Goal: Task Accomplishment & Management: Manage account settings

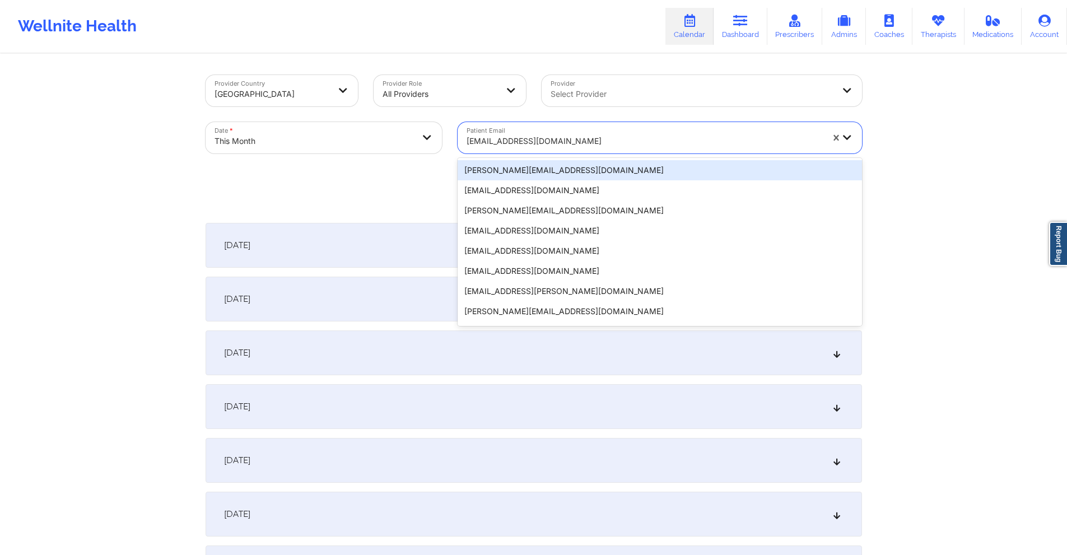
type input "[PERSON_NAME][EMAIL_ADDRESS][PERSON_NAME][DOMAIN_NAME]"
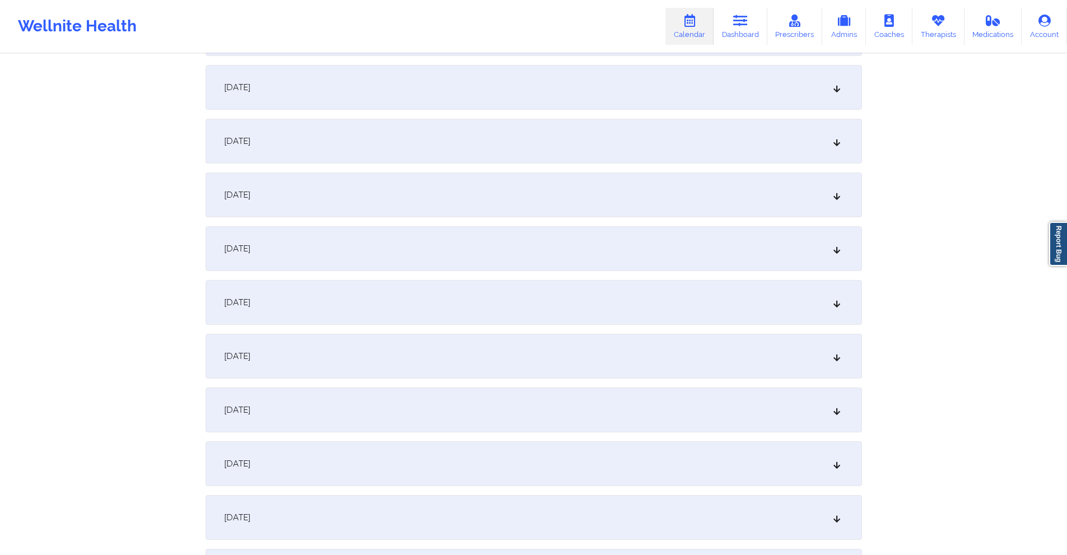
scroll to position [448, 0]
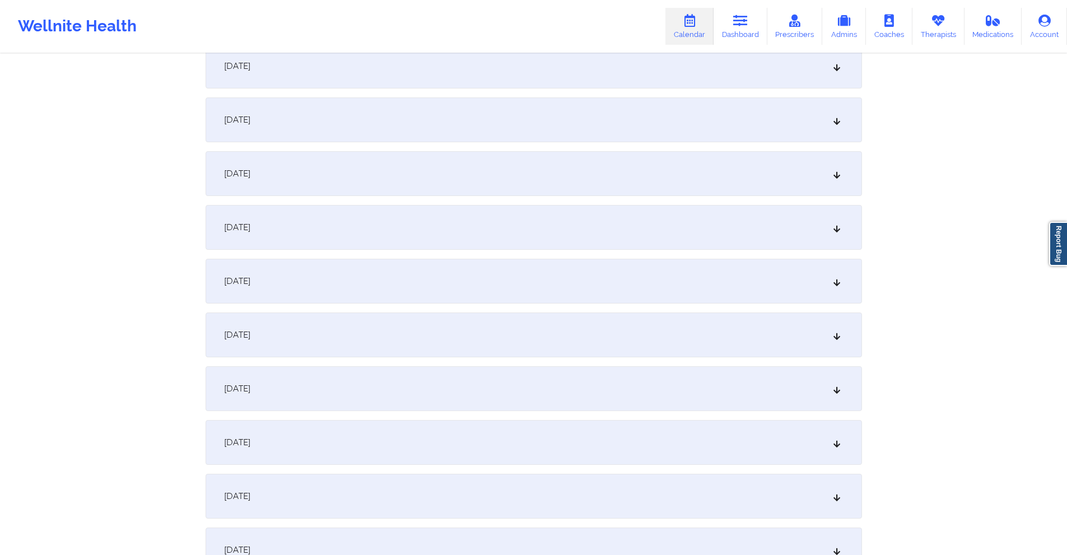
click at [437, 426] on div "[DATE]" at bounding box center [533, 442] width 656 height 45
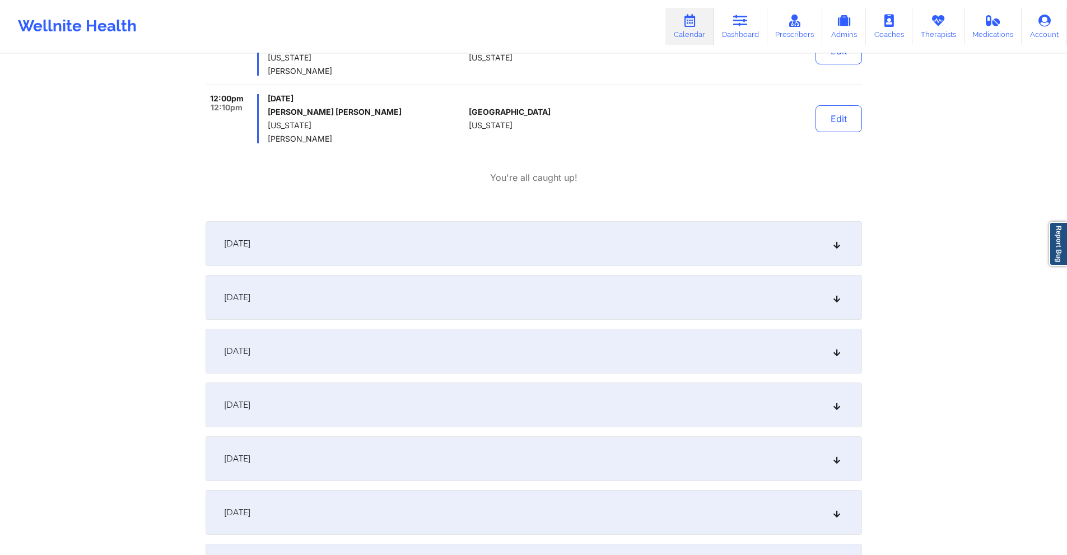
scroll to position [1064, 0]
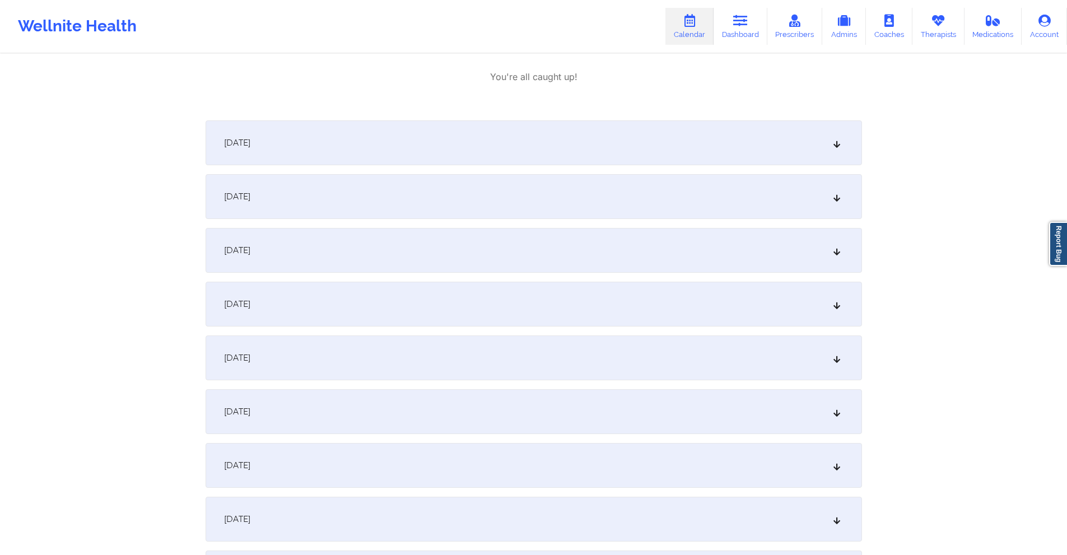
click at [451, 348] on div "[DATE]" at bounding box center [533, 357] width 656 height 45
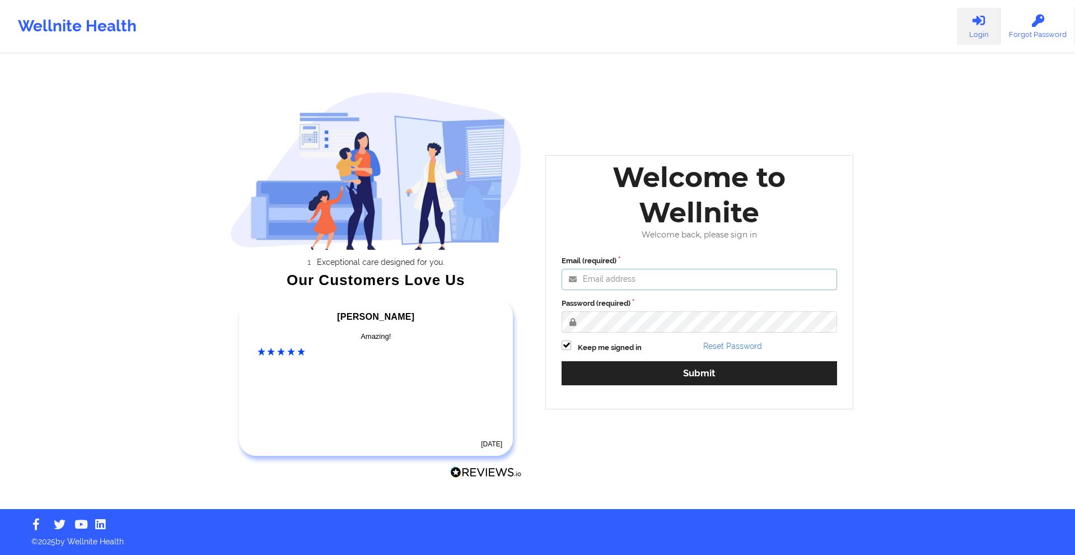
click at [635, 282] on input "Email (required)" at bounding box center [699, 279] width 275 height 21
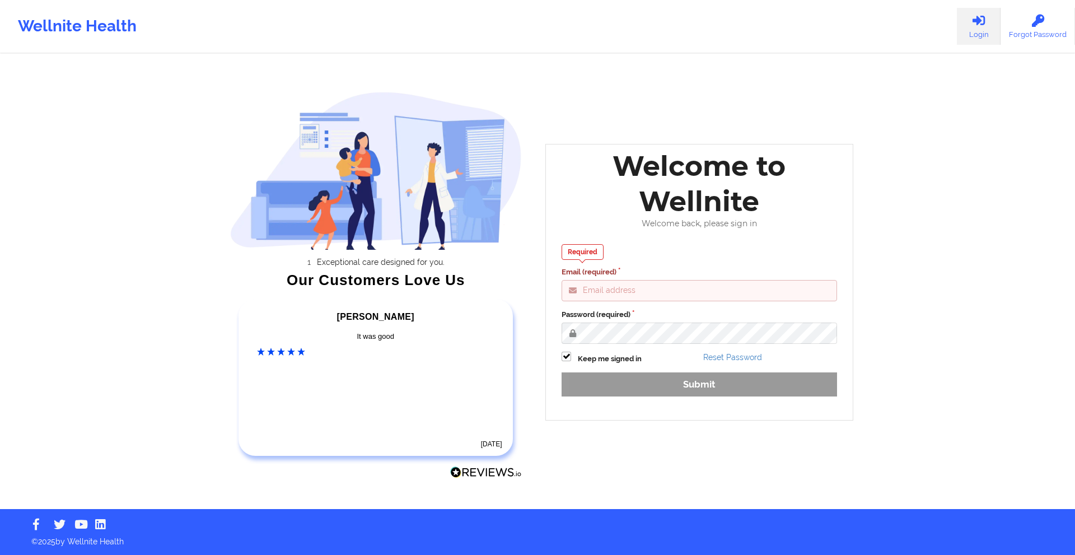
type input "[EMAIL_ADDRESS][DOMAIN_NAME]"
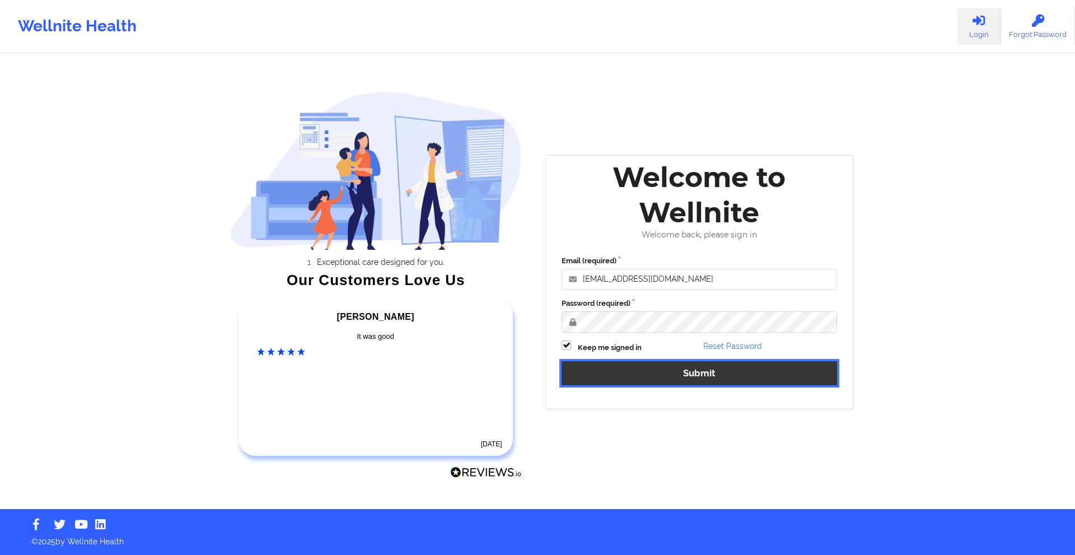
click at [657, 368] on button "Submit" at bounding box center [699, 373] width 275 height 24
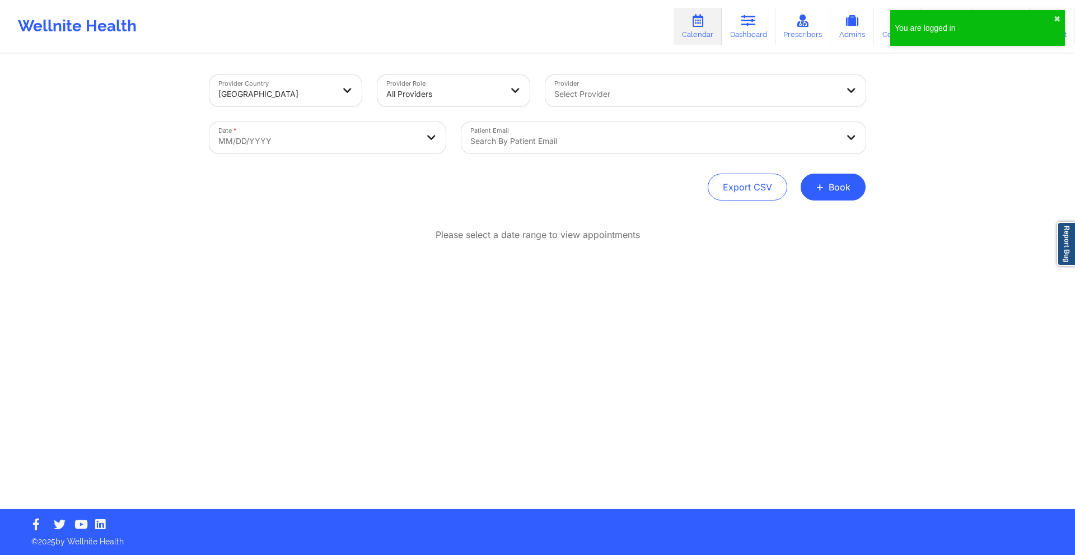
click at [409, 145] on body "You are logged in ✖︎ Wellnite Health Calendar Dashboard Prescribers Admins Coac…" at bounding box center [537, 277] width 1075 height 555
select select "2025-8"
select select "2025-9"
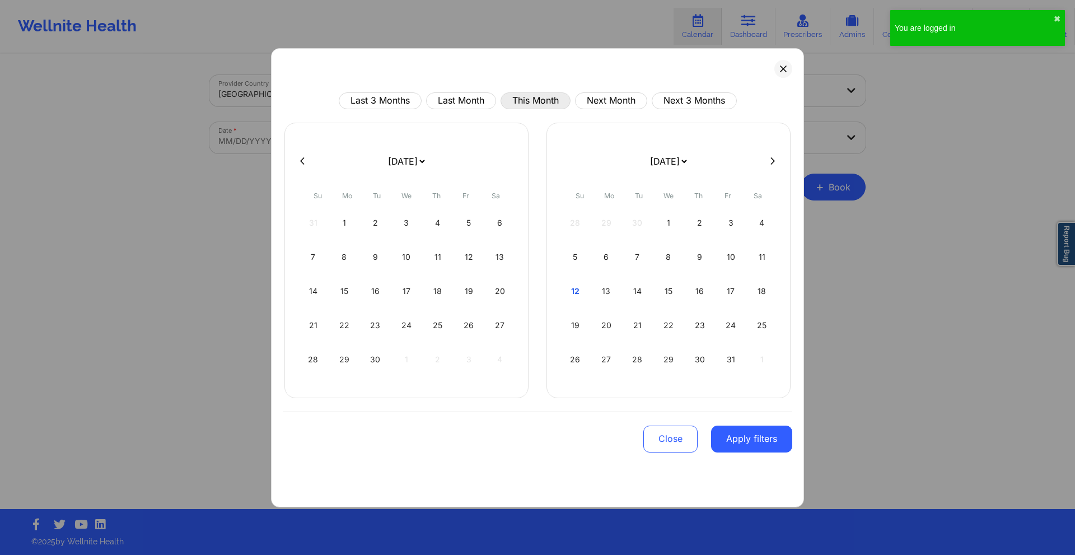
click at [537, 104] on button "This Month" at bounding box center [536, 100] width 70 height 17
select select "2025-9"
select select "2025-10"
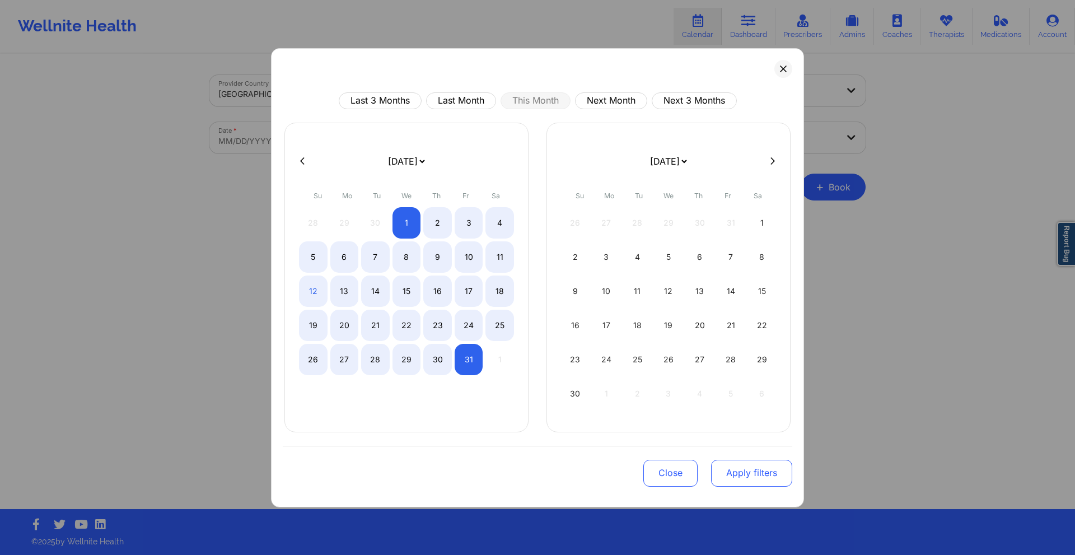
click at [742, 477] on button "Apply filters" at bounding box center [751, 473] width 81 height 27
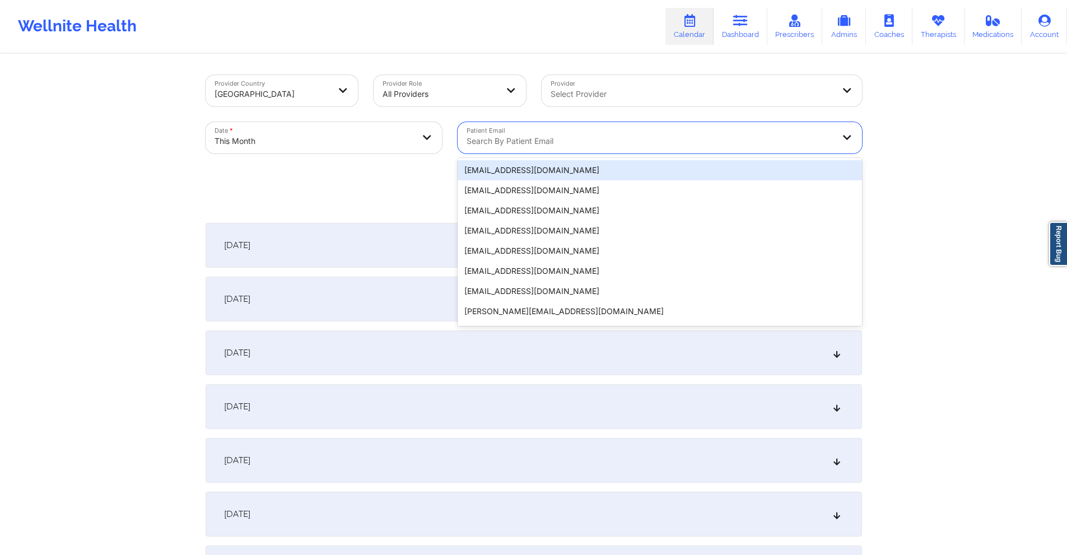
click at [547, 131] on div "Search by patient email" at bounding box center [645, 137] width 377 height 31
paste input "estephaniebowen@gmail.com"
type input "estephaniebowen@gmail.com"
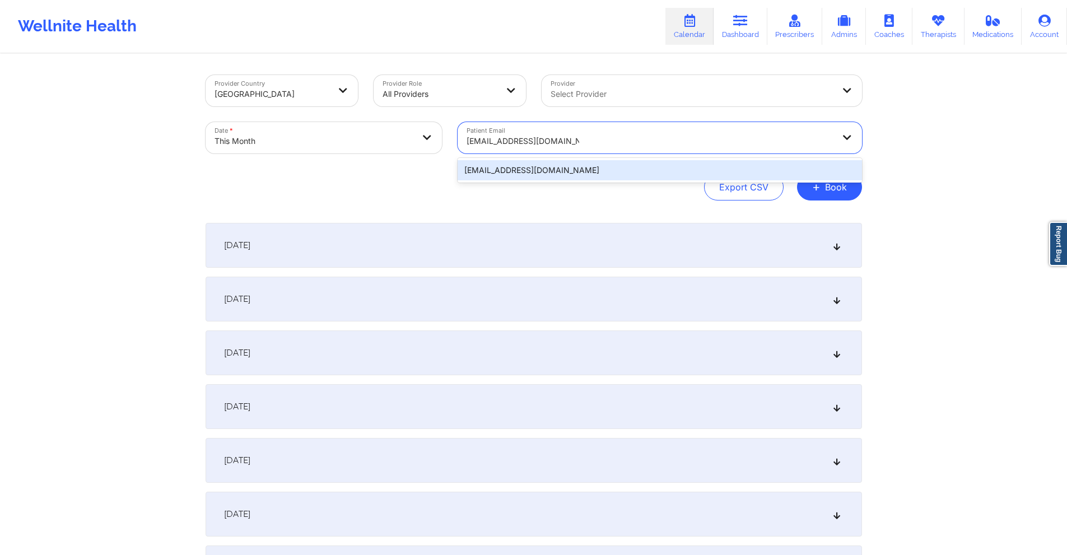
click at [558, 176] on div "estephaniebowen@gmail.com" at bounding box center [659, 170] width 404 height 20
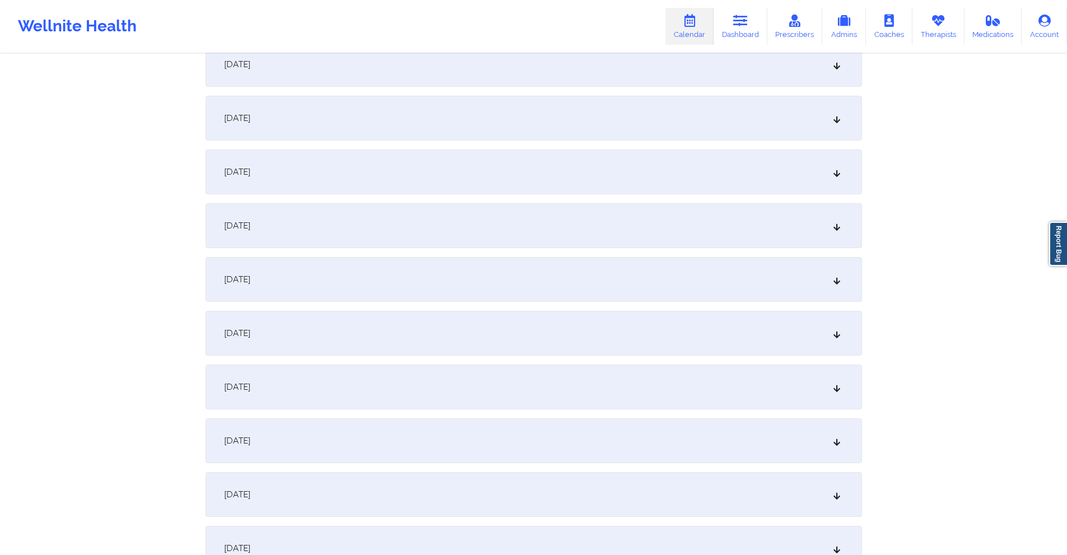
scroll to position [504, 0]
click at [460, 376] on div "October 13, 2025" at bounding box center [533, 386] width 656 height 45
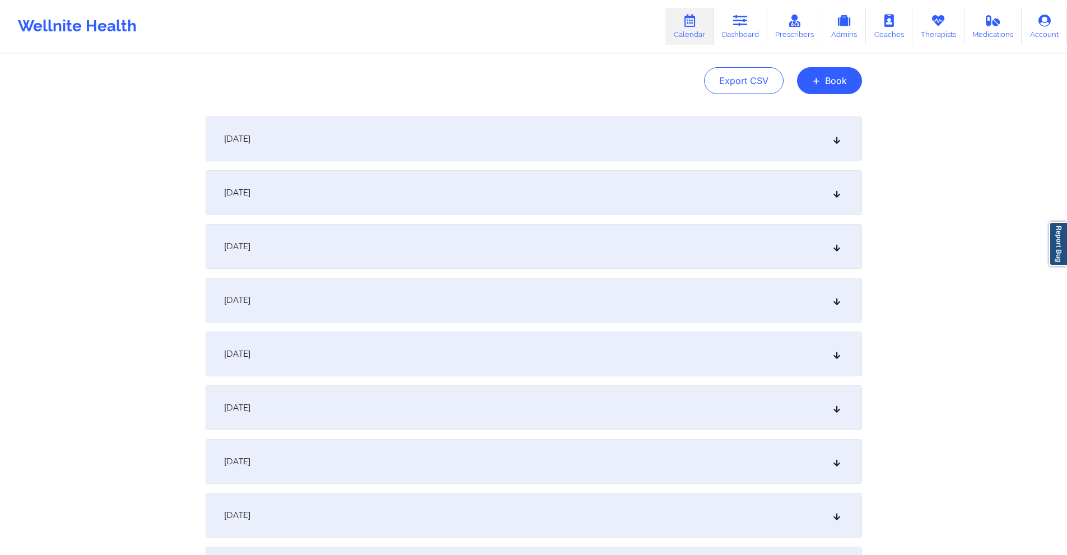
scroll to position [0, 0]
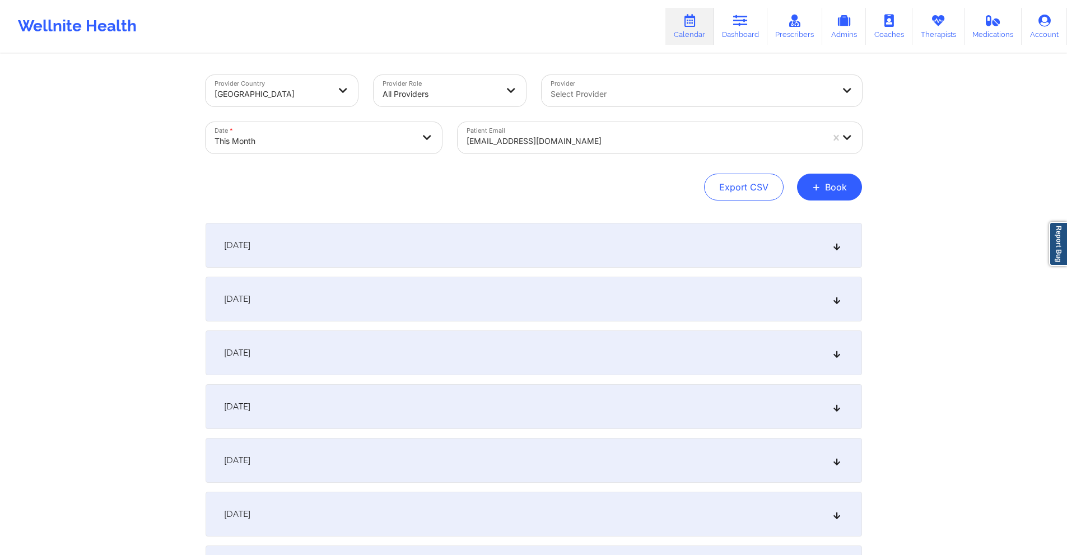
click at [602, 141] on div at bounding box center [644, 140] width 356 height 13
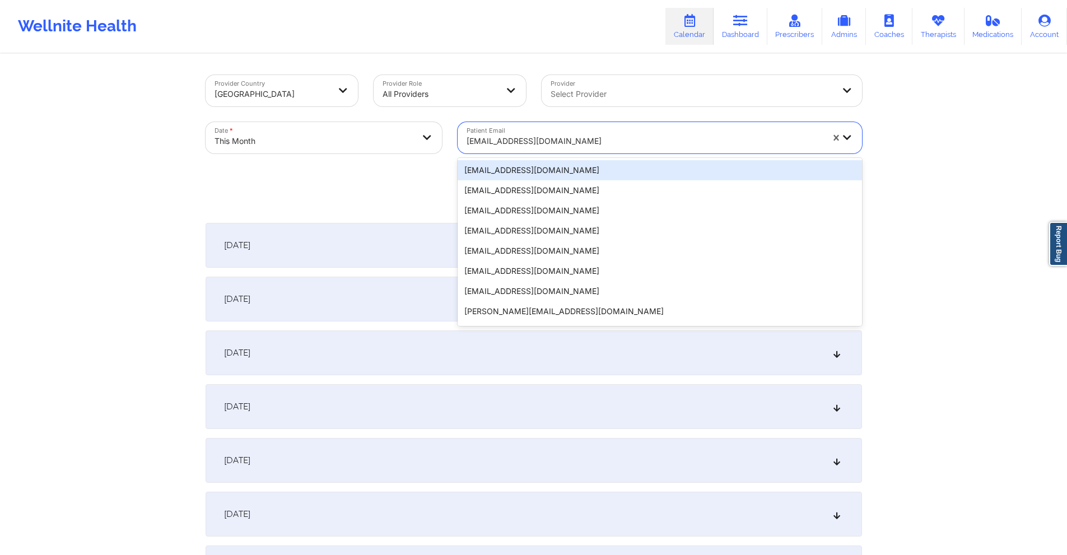
paste input "hillgrace00@gmail.com"
type input "hillgrace00@gmail.com"
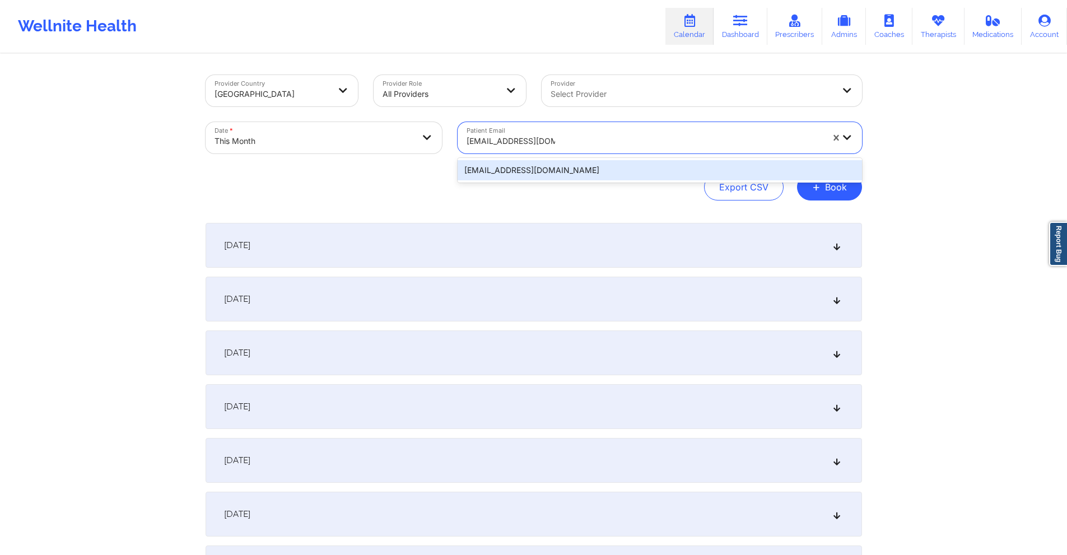
click at [682, 173] on div "hillgrace00@gmail.com" at bounding box center [659, 170] width 404 height 20
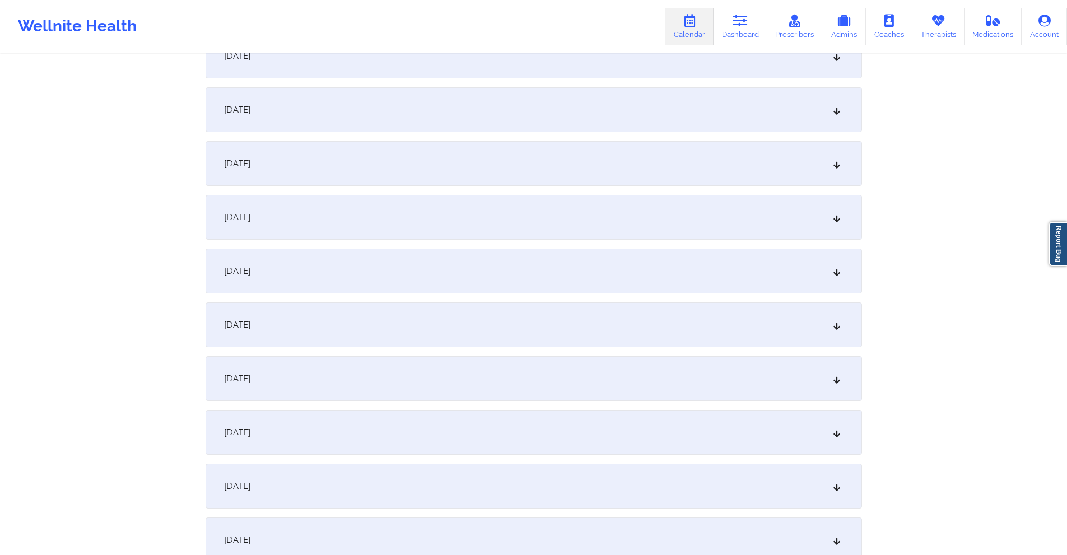
scroll to position [728, 0]
click at [388, 148] on div "October 13, 2025" at bounding box center [533, 162] width 656 height 45
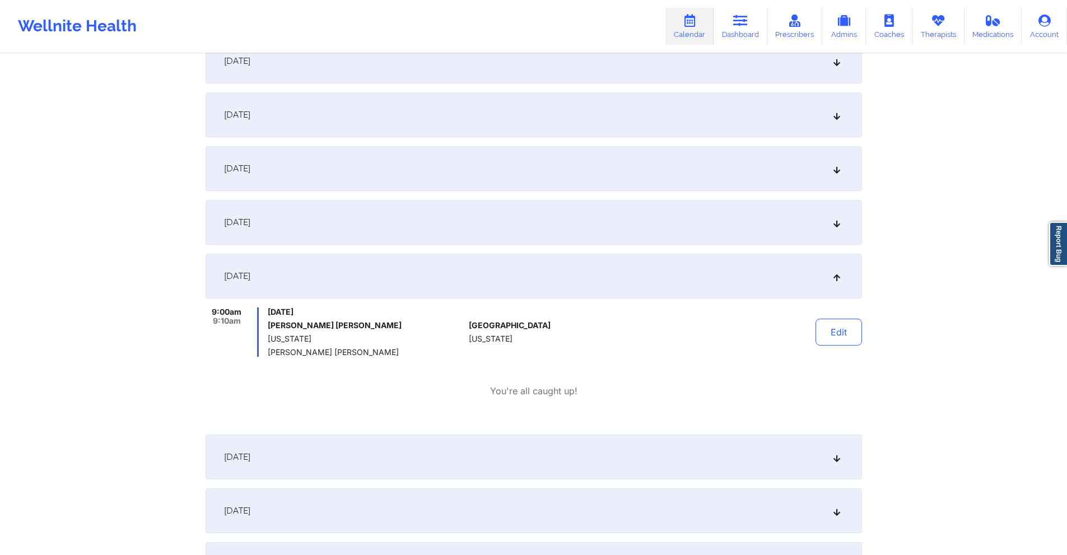
scroll to position [392, 0]
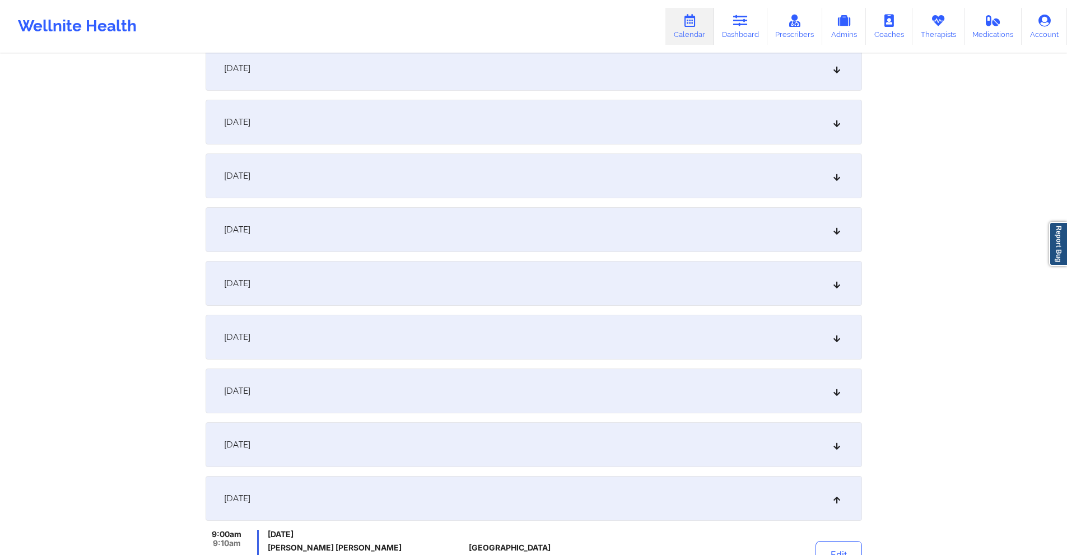
click at [419, 339] on div "October 10, 2025" at bounding box center [533, 337] width 656 height 45
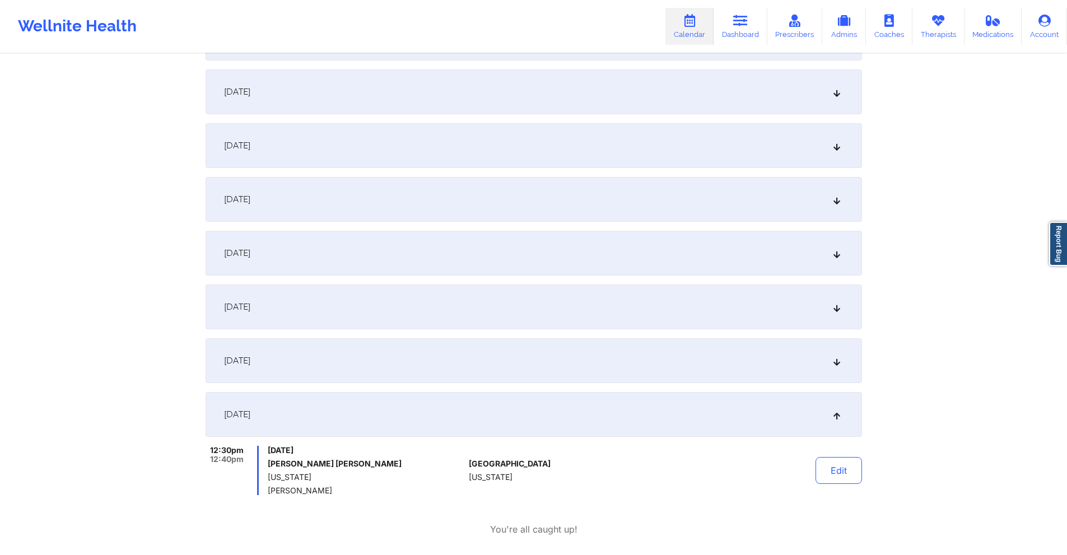
scroll to position [0, 0]
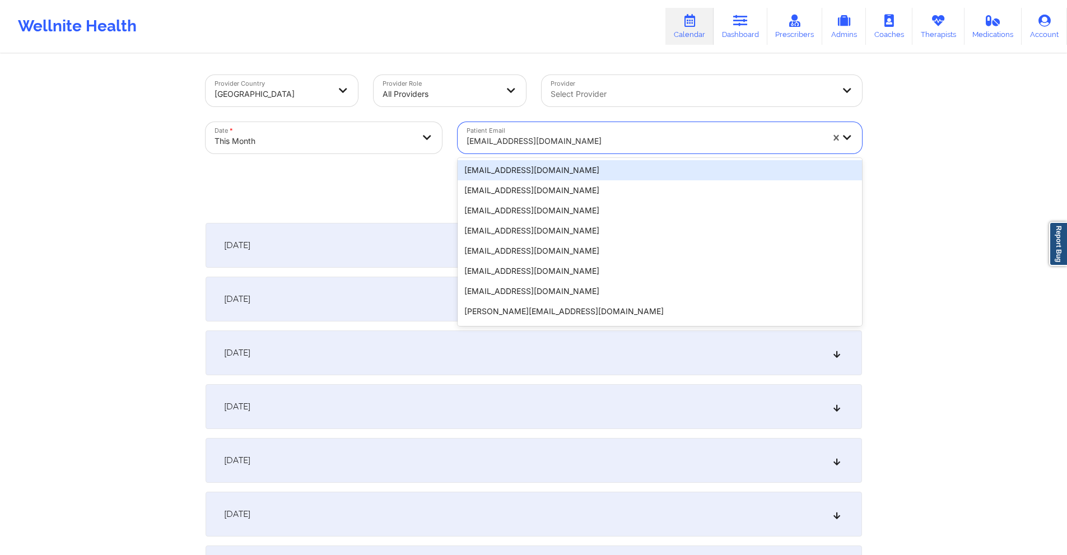
click at [642, 136] on div at bounding box center [644, 140] width 356 height 13
paste input "lfeichelberger@gmail.com"
type input "lfeichelberger@gmail.com"
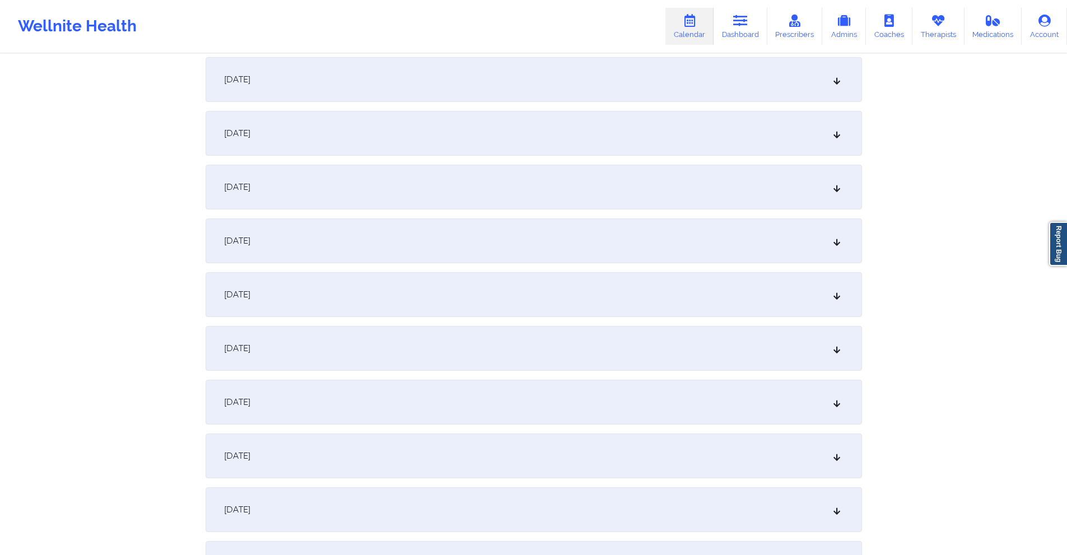
scroll to position [616, 0]
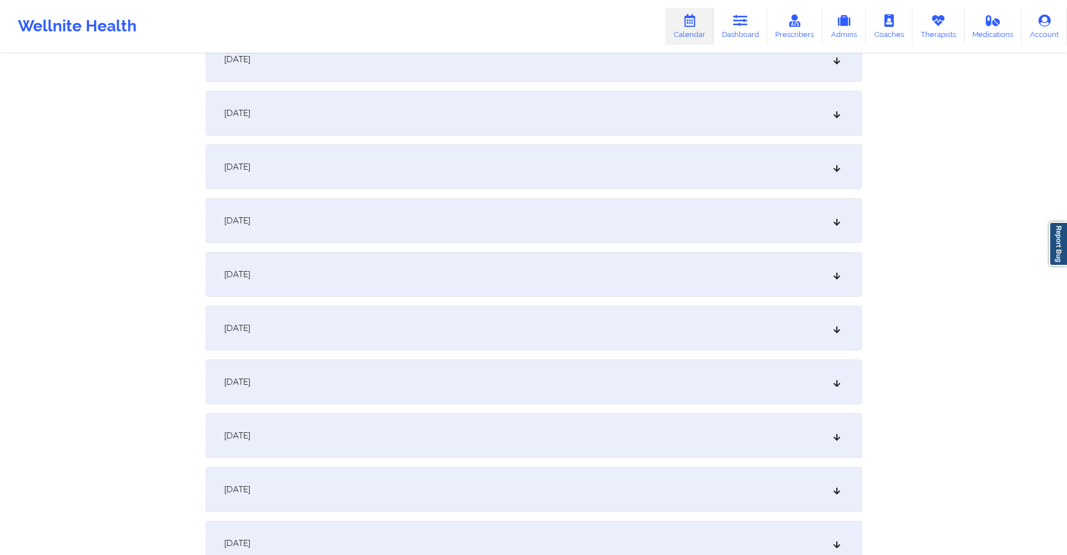
click at [392, 288] on div "October 13, 2025" at bounding box center [533, 274] width 656 height 45
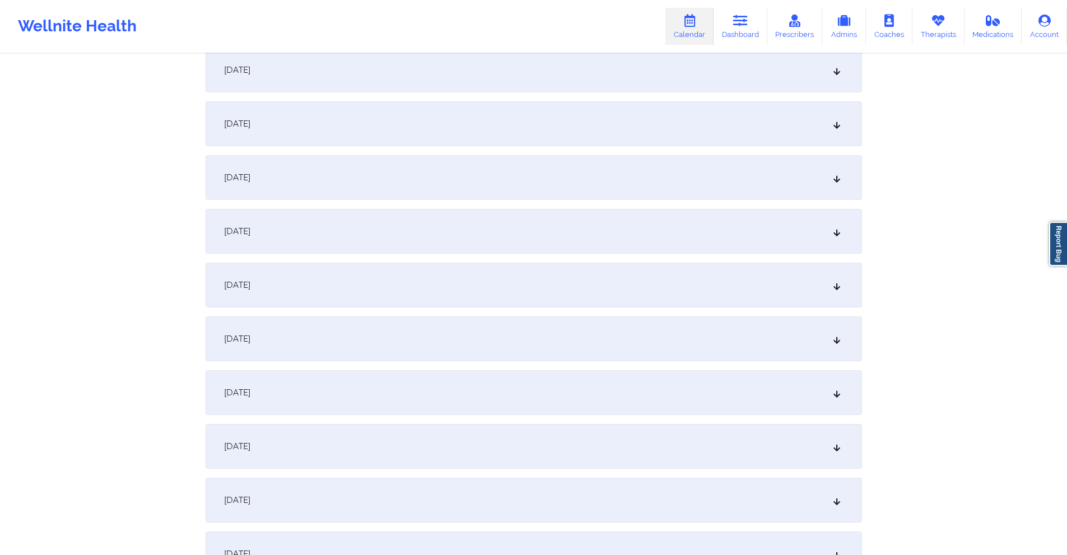
scroll to position [0, 0]
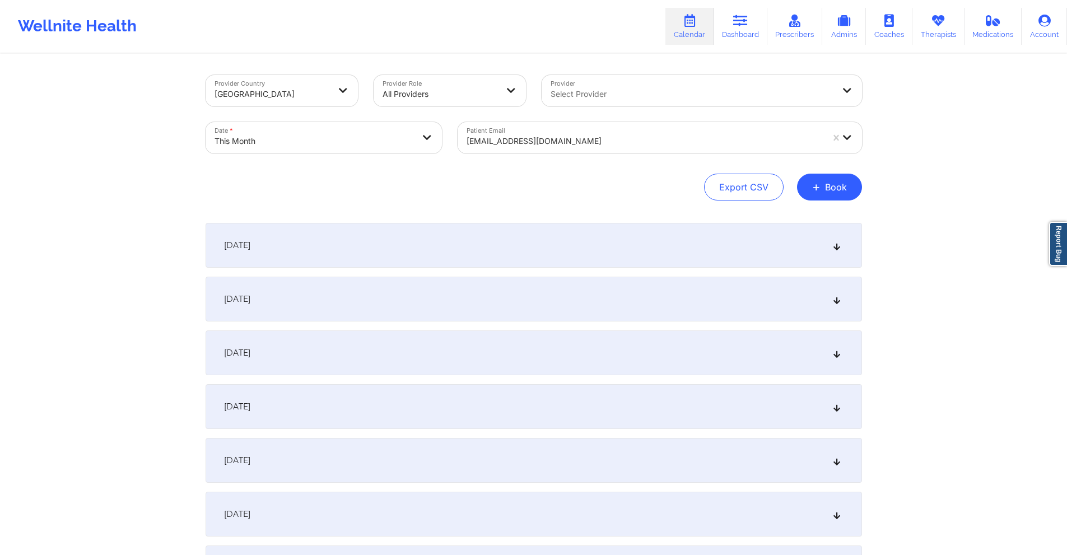
click at [585, 137] on div at bounding box center [644, 140] width 356 height 13
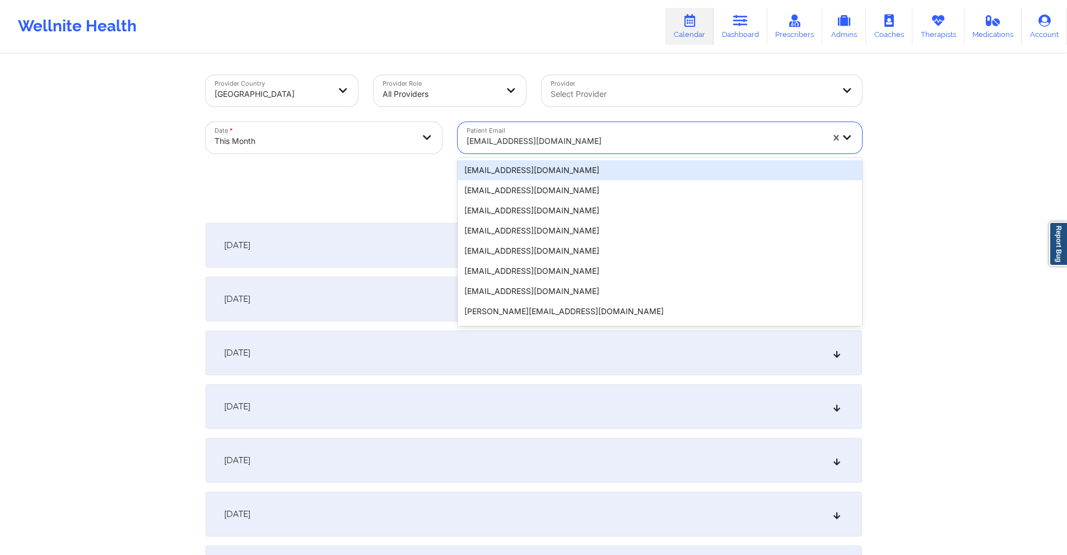
paste input "isabellahart3@gmail.com"
type input "isabellahart3@gmail.com"
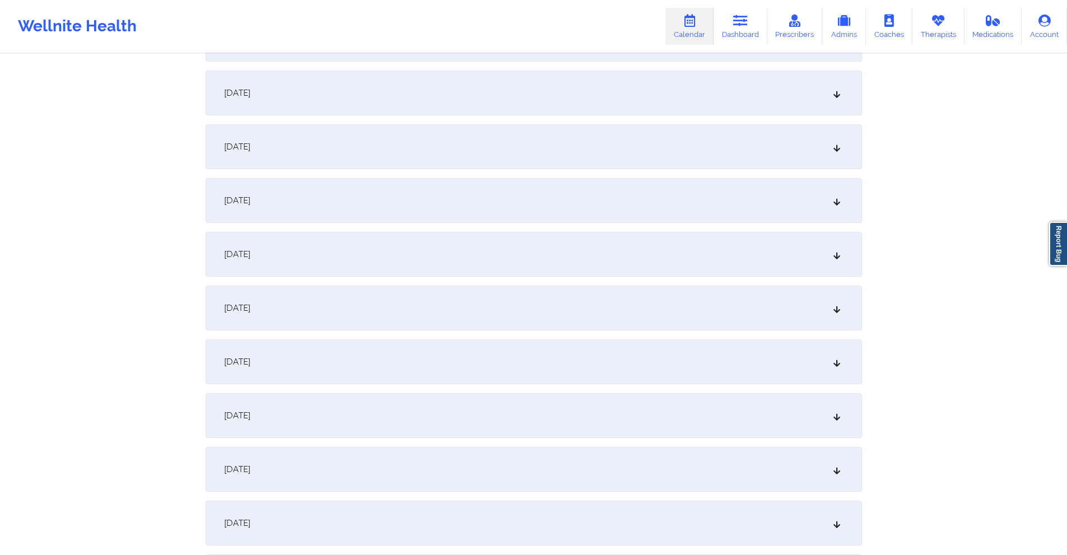
scroll to position [672, 0]
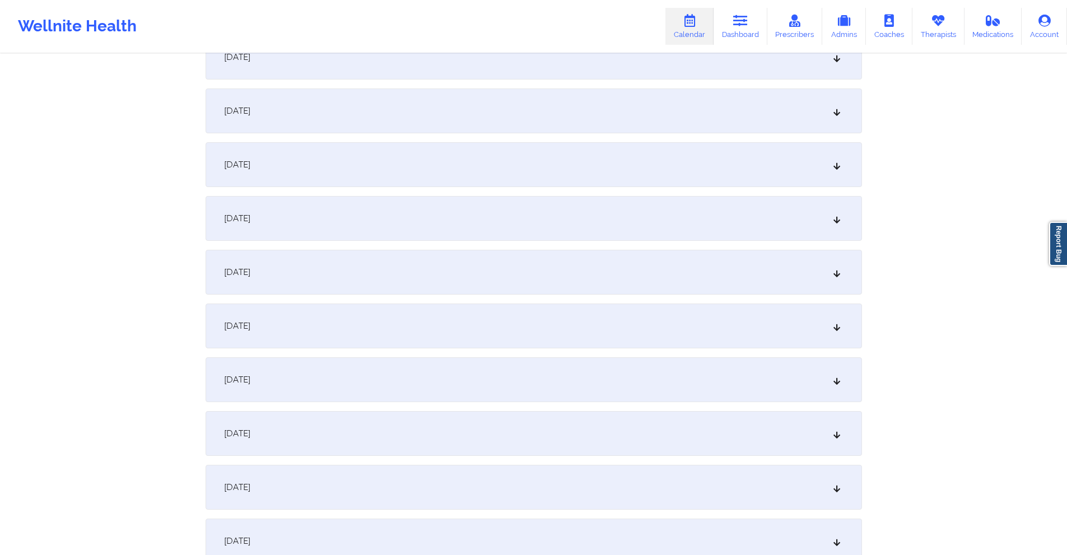
click at [434, 222] on div "October 13, 2025" at bounding box center [533, 218] width 656 height 45
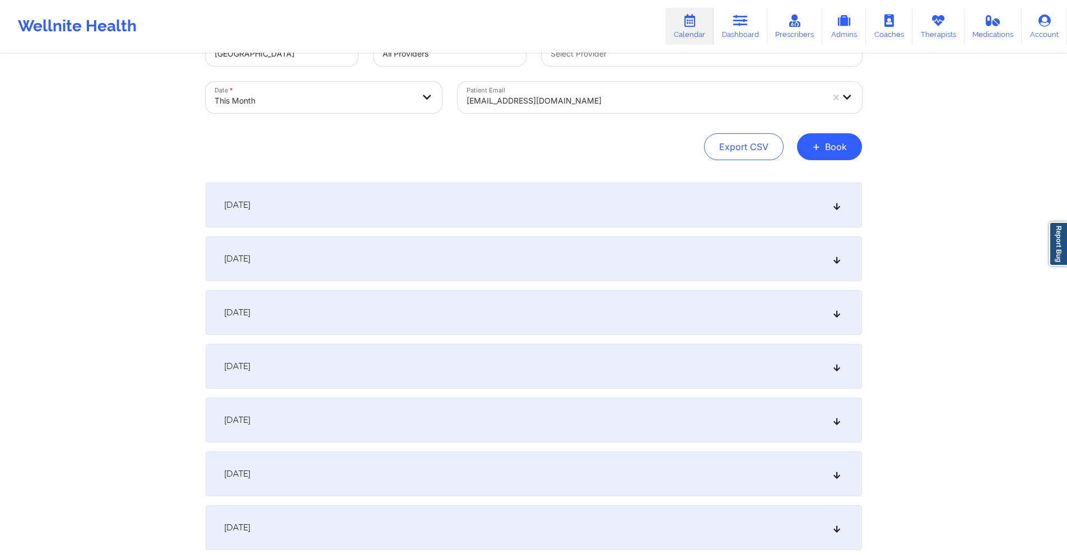
scroll to position [0, 0]
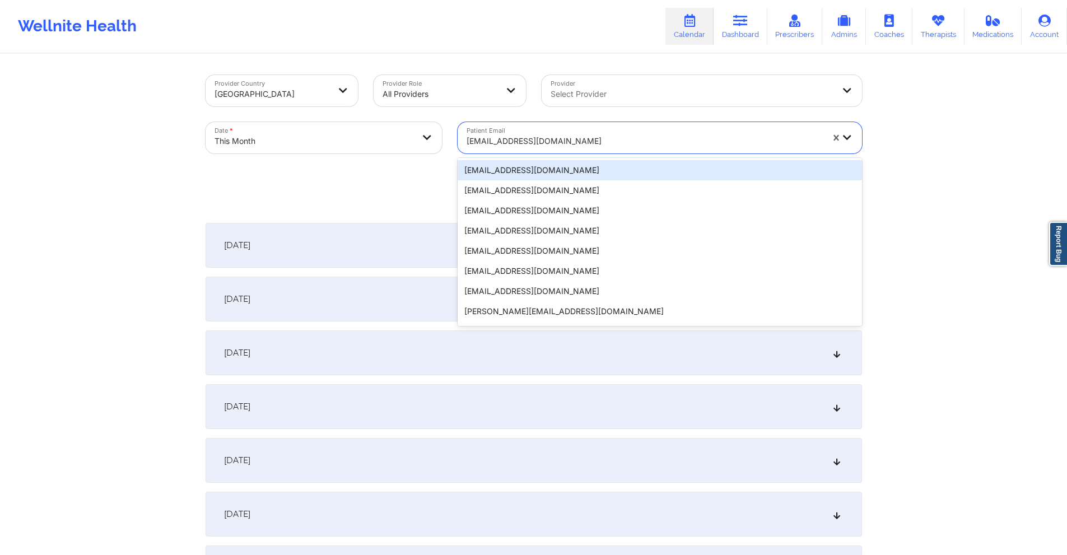
click at [569, 133] on div "isabellahart3@gmail.com" at bounding box center [644, 141] width 356 height 25
paste input "stephlet94@yahoo.com"
type input "stephlet94@yahoo.com"
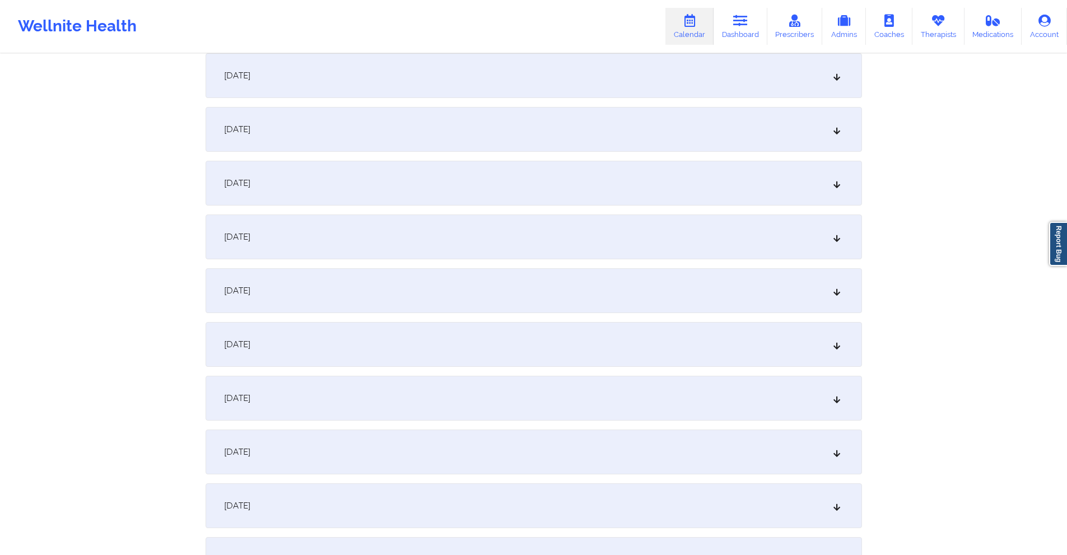
scroll to position [616, 0]
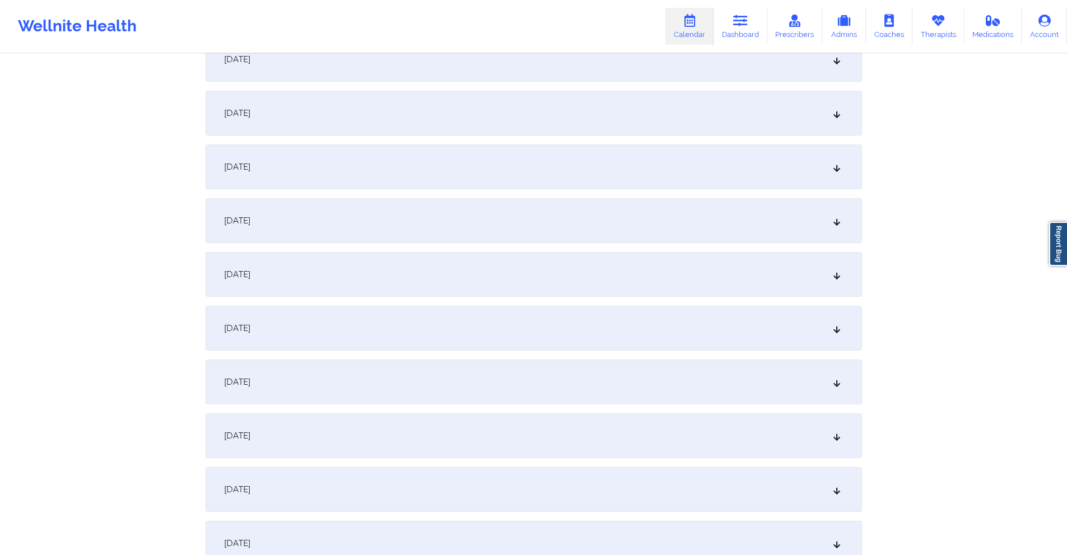
click at [438, 283] on div "October 13, 2025" at bounding box center [533, 274] width 656 height 45
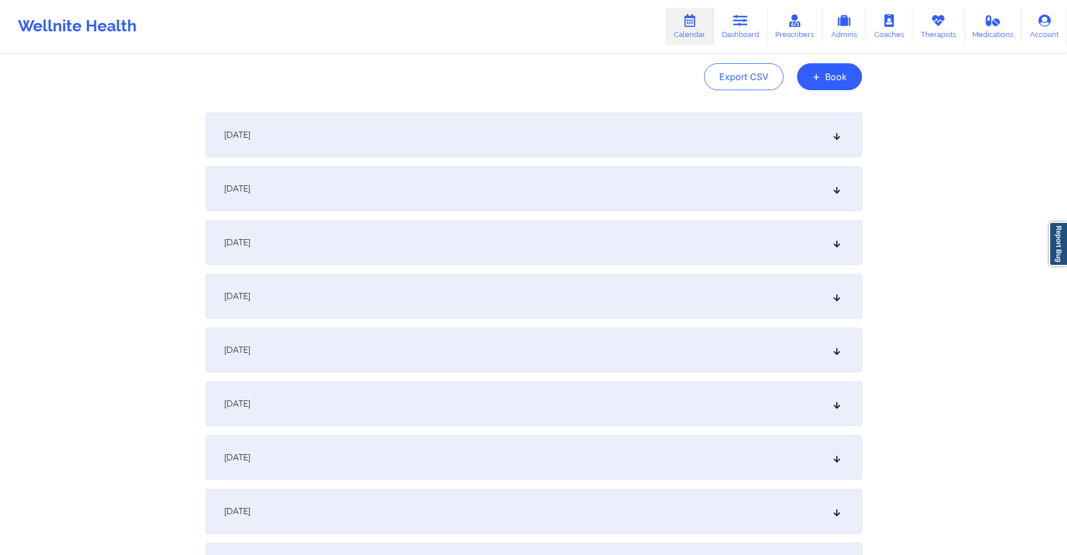
scroll to position [0, 0]
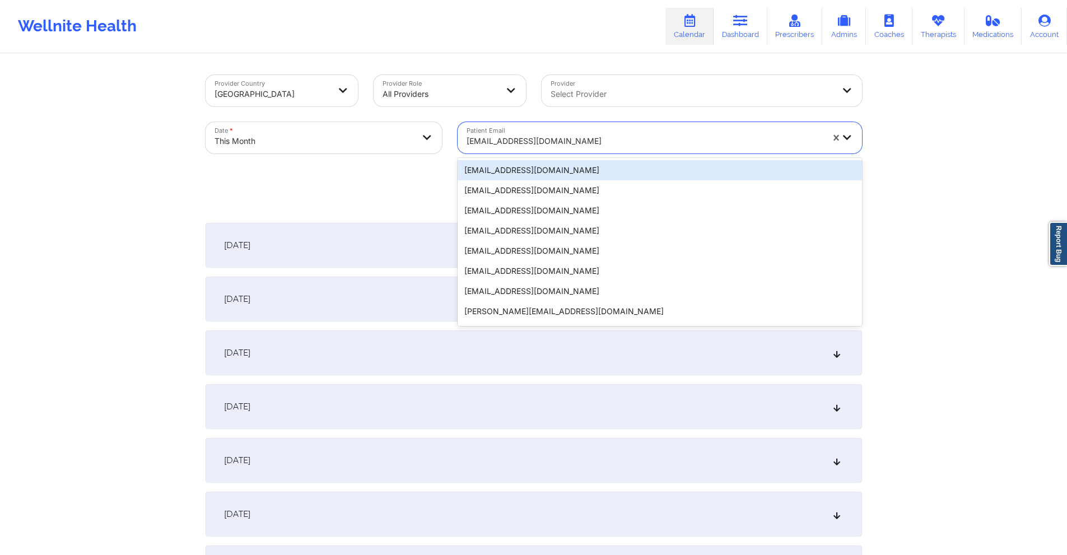
click at [576, 135] on div at bounding box center [644, 140] width 356 height 13
paste input "jlee.hms@gmail.com"
type input "jlee.hms@gmail.com"
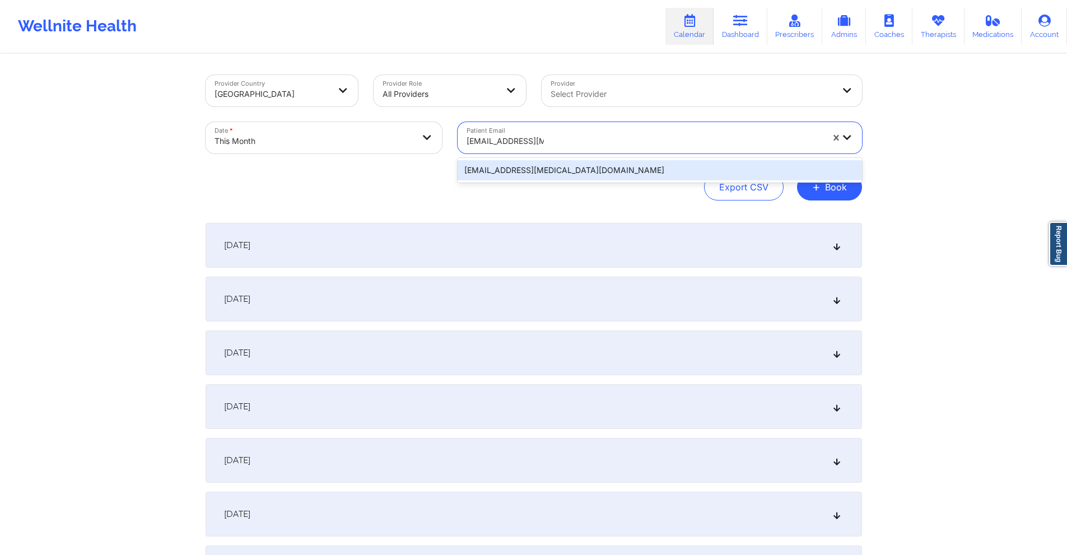
click at [588, 169] on div "jlee.hms@gmail.com" at bounding box center [659, 170] width 404 height 20
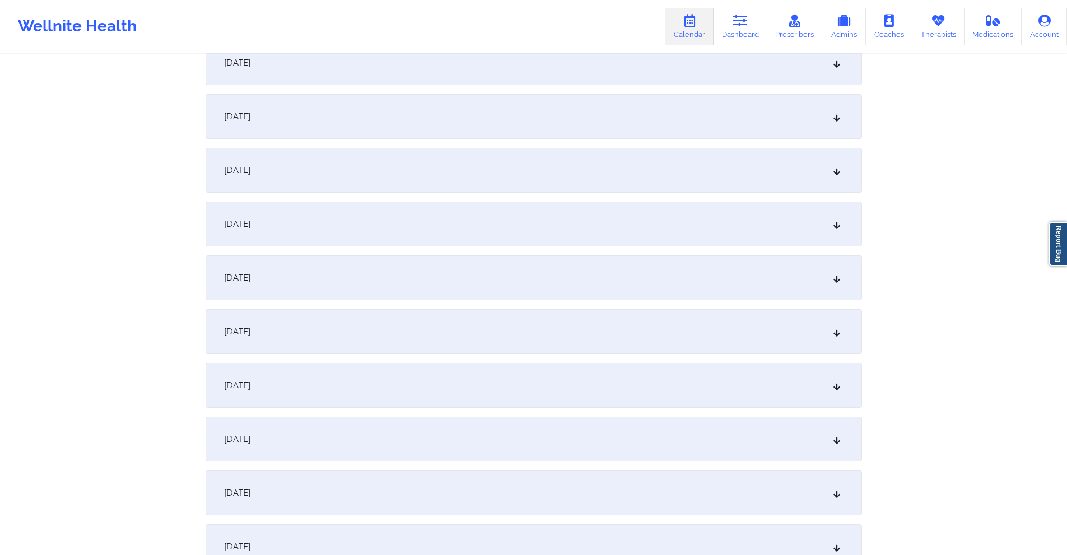
scroll to position [560, 0]
click at [365, 322] on div "October 13, 2025" at bounding box center [533, 330] width 656 height 45
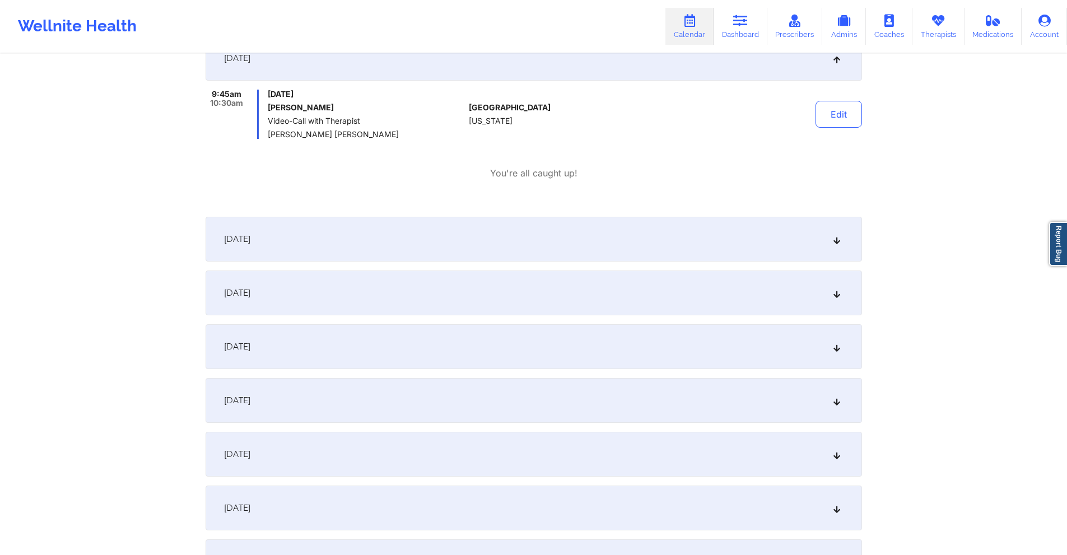
scroll to position [840, 0]
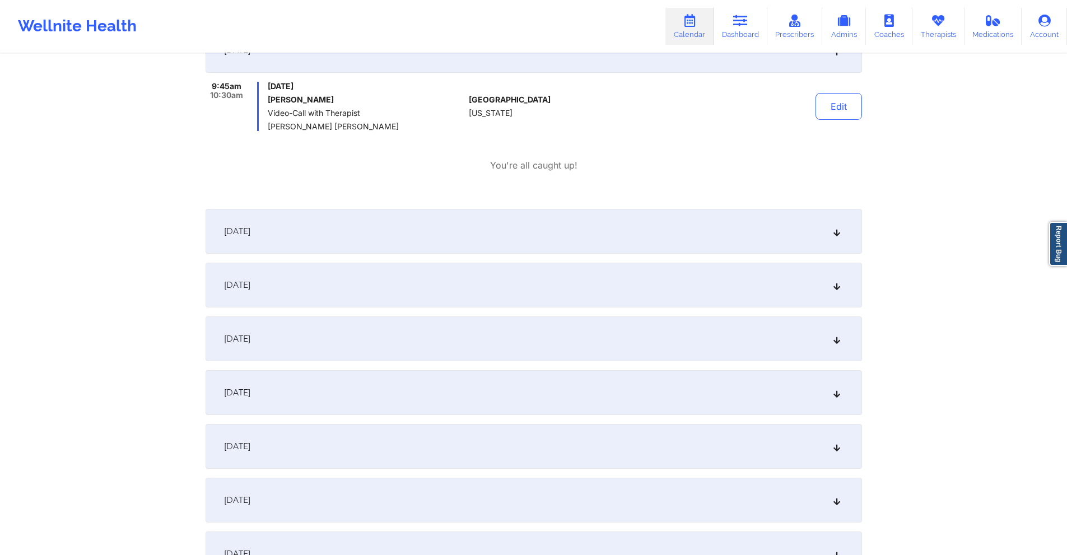
click at [425, 236] on div "October 14, 2025" at bounding box center [533, 231] width 656 height 45
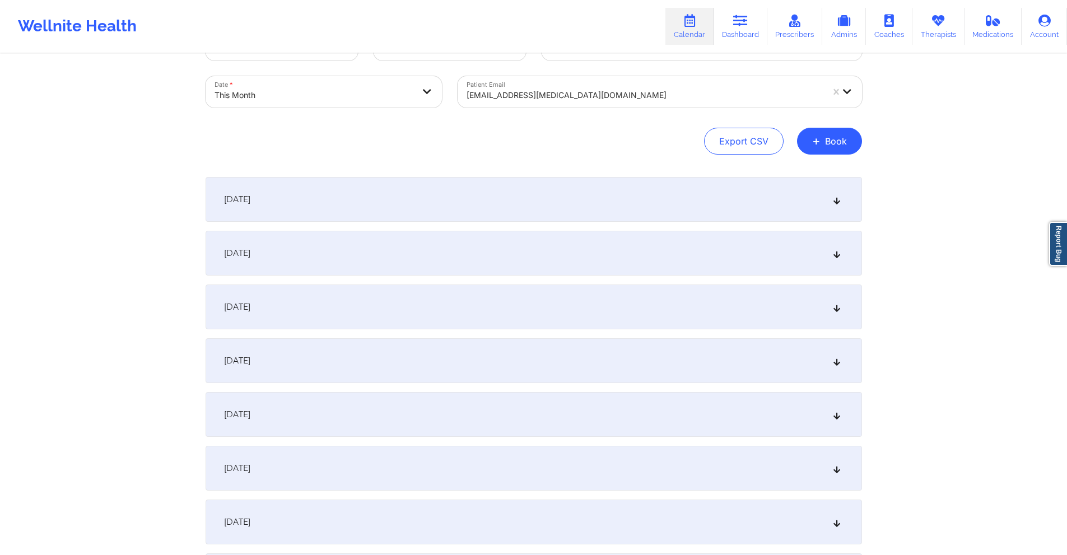
scroll to position [0, 0]
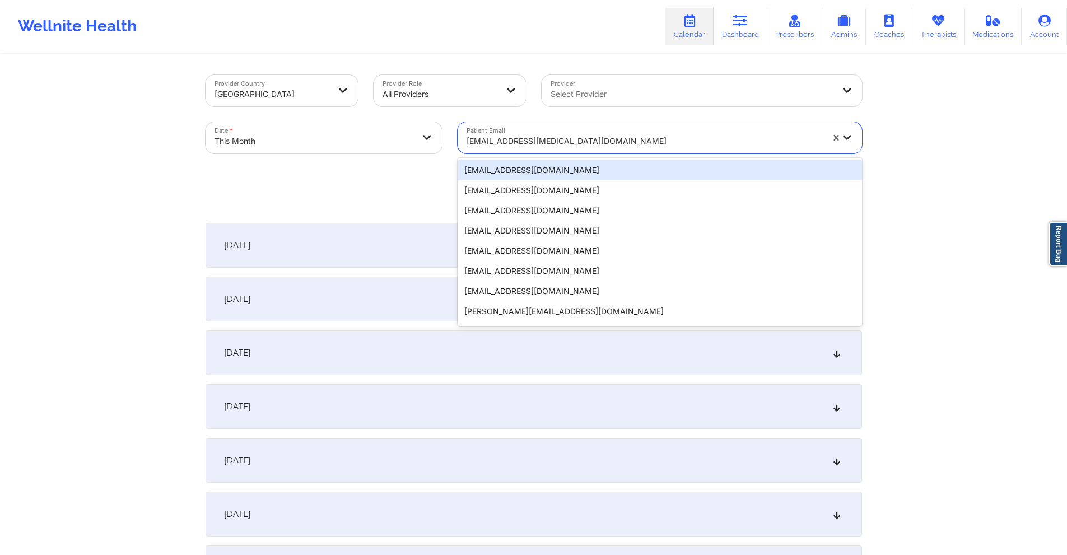
click at [562, 140] on div at bounding box center [644, 140] width 356 height 13
paste input "kailee1130@gmail.com"
type input "kailee1130@gmail.com"
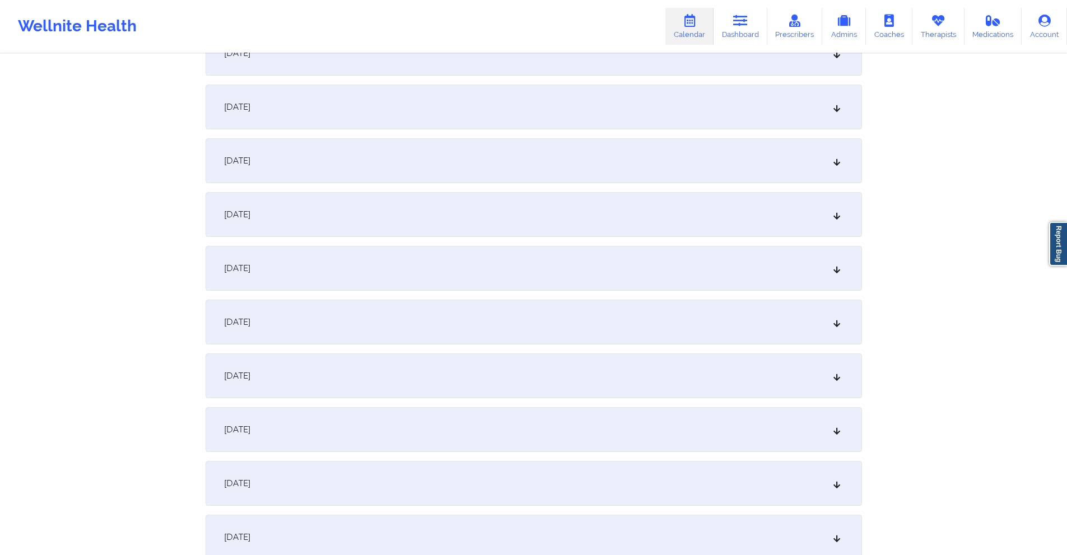
scroll to position [784, 0]
click at [418, 97] on div "October 13, 2025" at bounding box center [533, 106] width 656 height 45
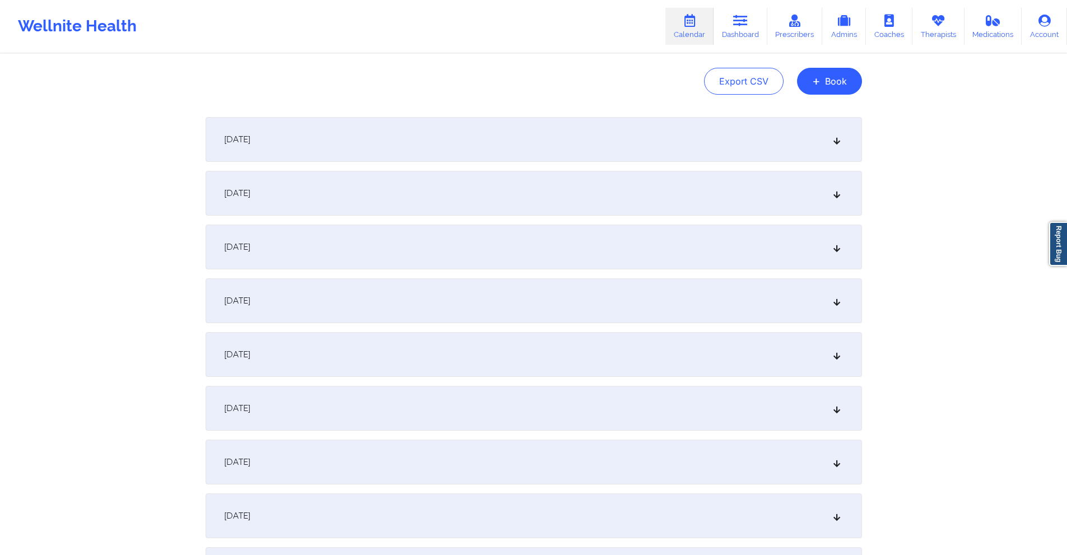
scroll to position [0, 0]
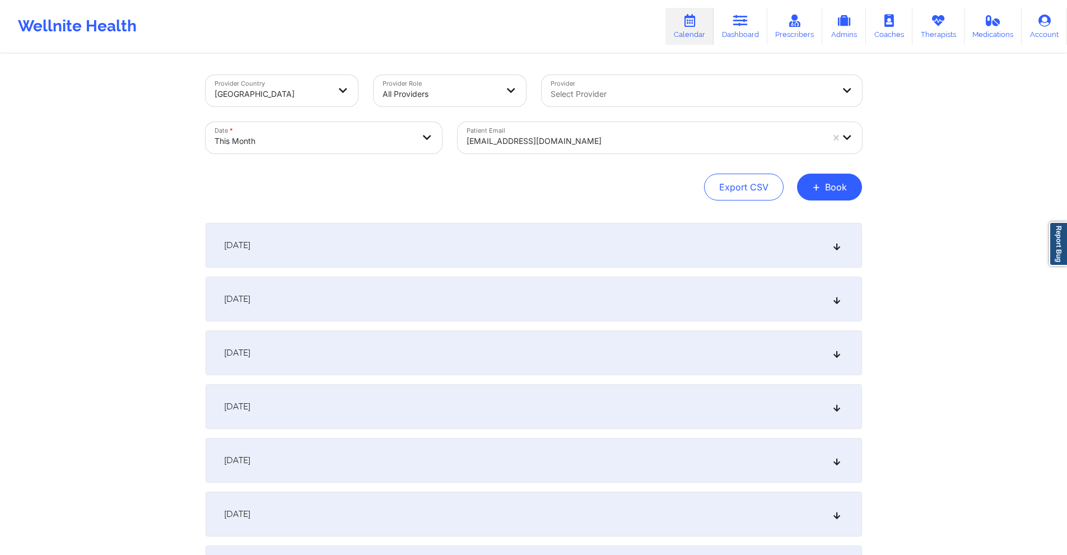
click at [554, 139] on div at bounding box center [644, 140] width 356 height 13
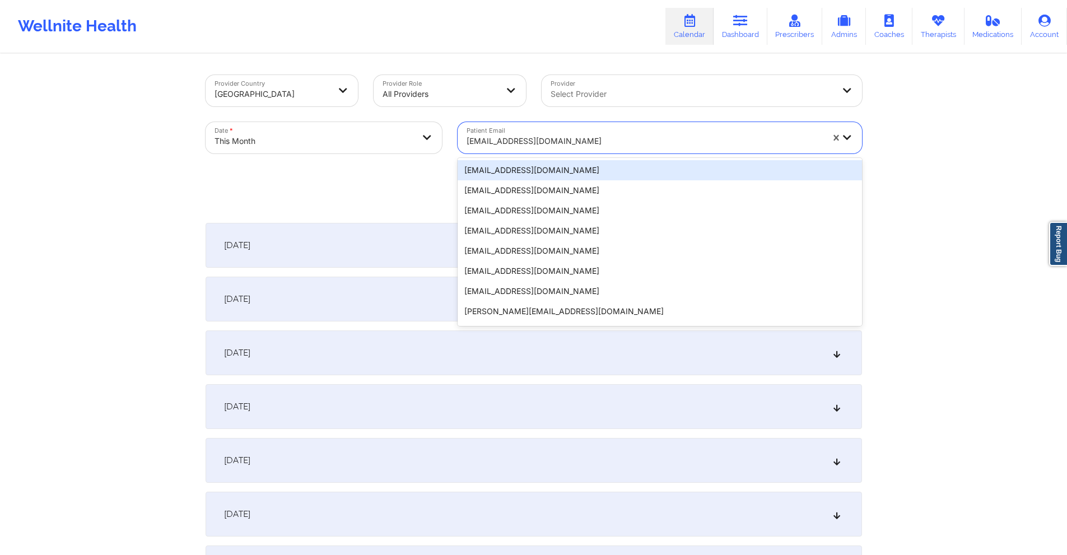
paste input "marisealight@gmail.com"
type input "marisealight@gmail.com"
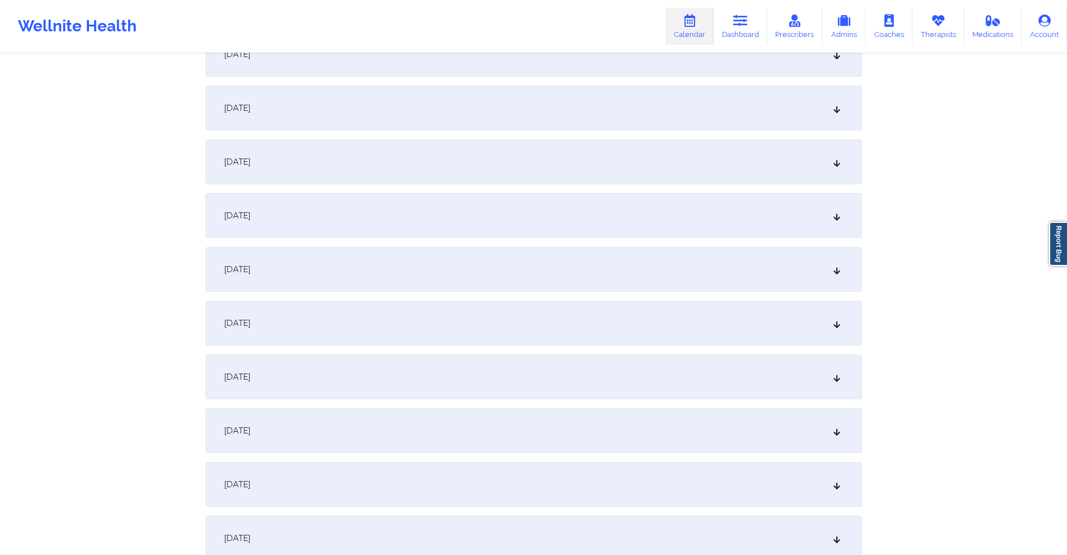
scroll to position [560, 0]
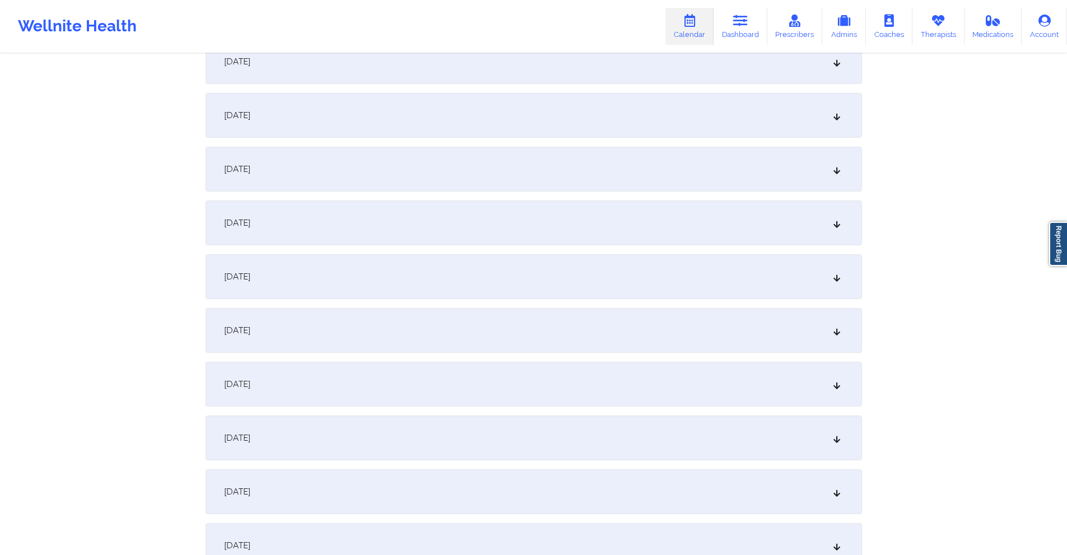
click at [455, 326] on div "October 13, 2025" at bounding box center [533, 330] width 656 height 45
drag, startPoint x: 380, startPoint y: 328, endPoint x: 441, endPoint y: 265, distance: 87.9
click at [379, 328] on div "October 20, 2025" at bounding box center [533, 329] width 656 height 45
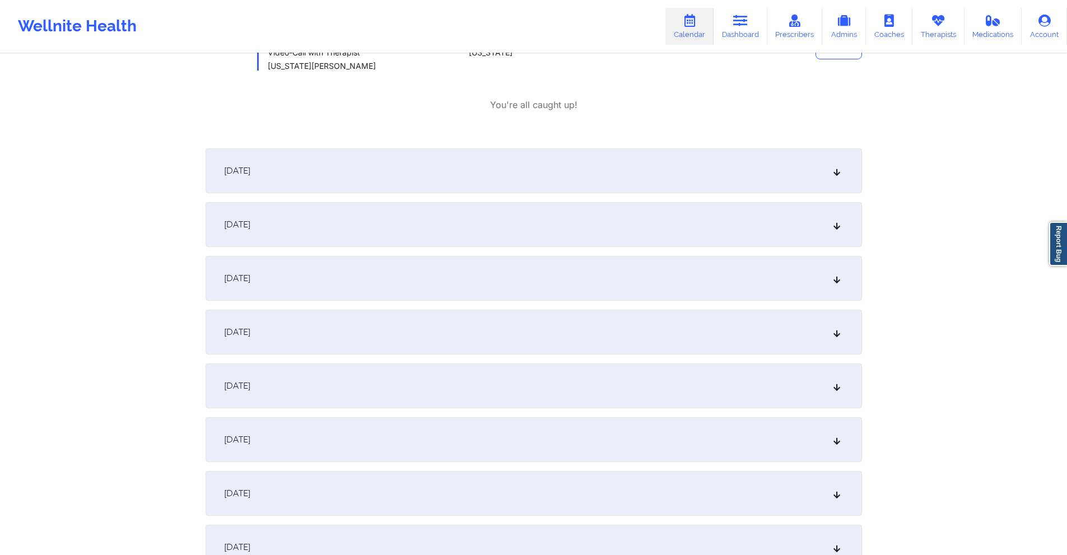
scroll to position [1512, 0]
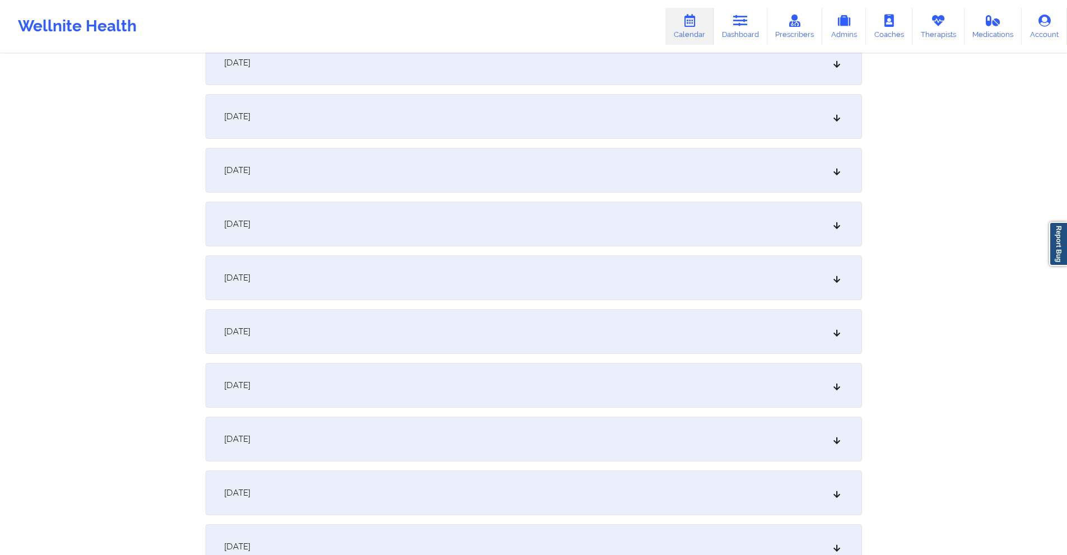
click at [379, 379] on div "October 27, 2025" at bounding box center [533, 385] width 656 height 45
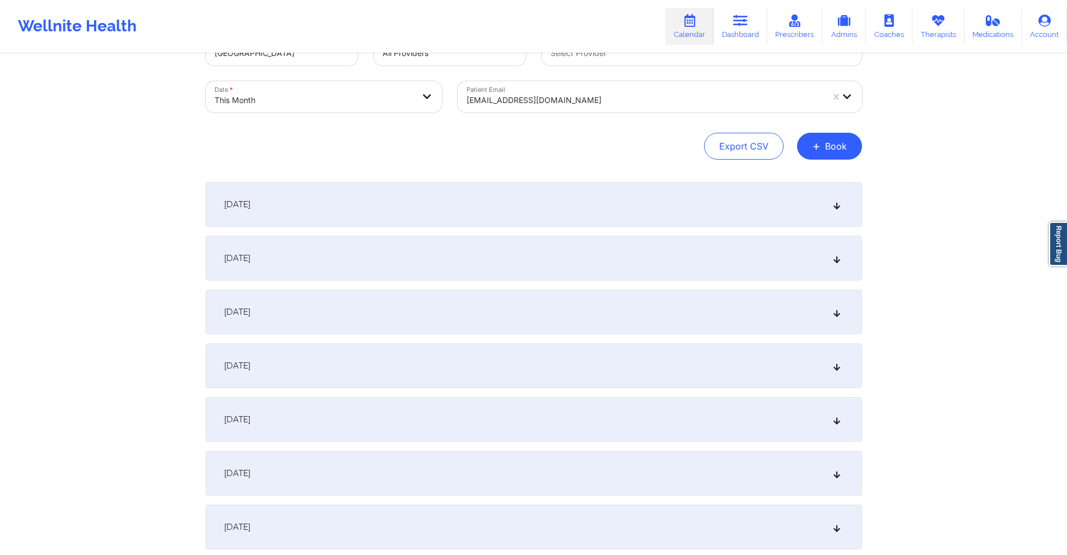
scroll to position [0, 0]
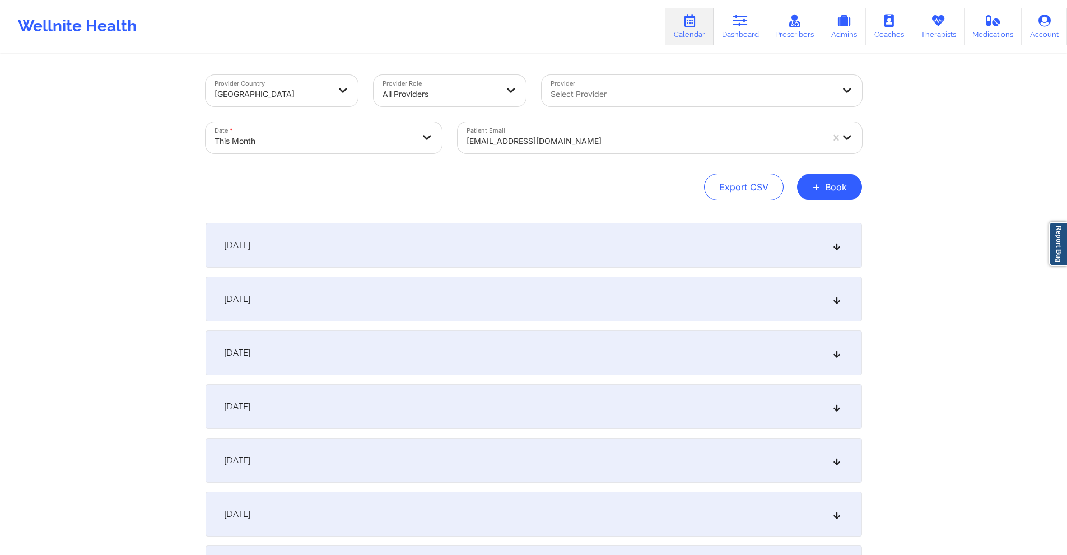
click at [570, 146] on div at bounding box center [644, 140] width 356 height 13
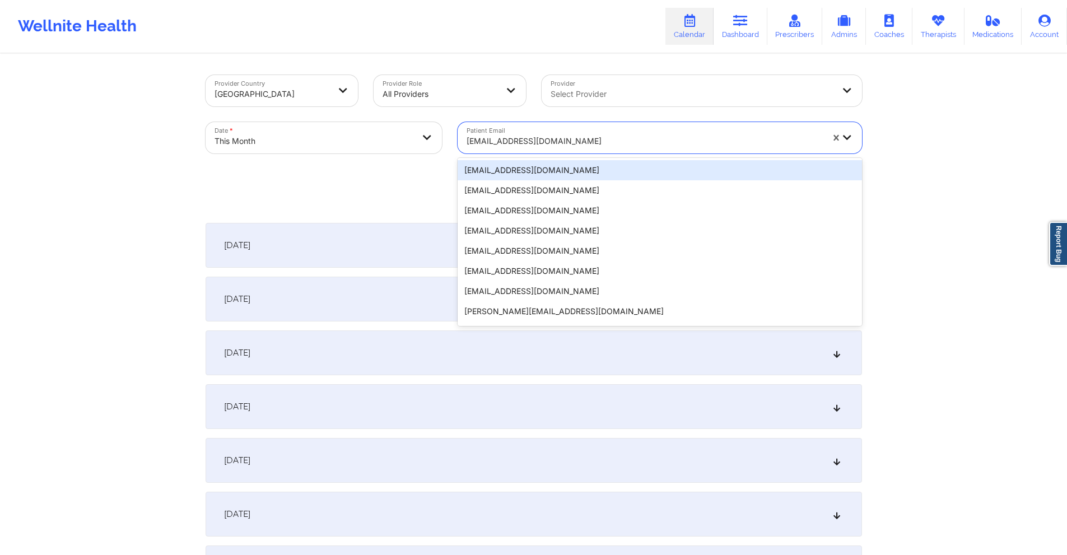
paste input "hannah.usry@yahoo.com"
type input "hannah.usry@yahoo.com"
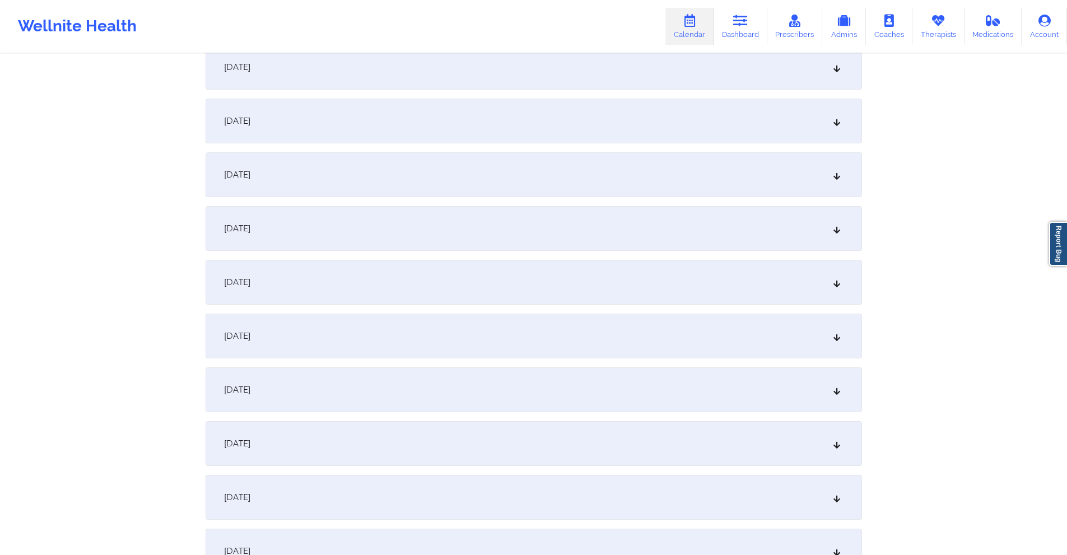
scroll to position [560, 0]
drag, startPoint x: 422, startPoint y: 326, endPoint x: 425, endPoint y: 320, distance: 7.0
click at [421, 326] on div "October 13, 2025" at bounding box center [533, 330] width 656 height 45
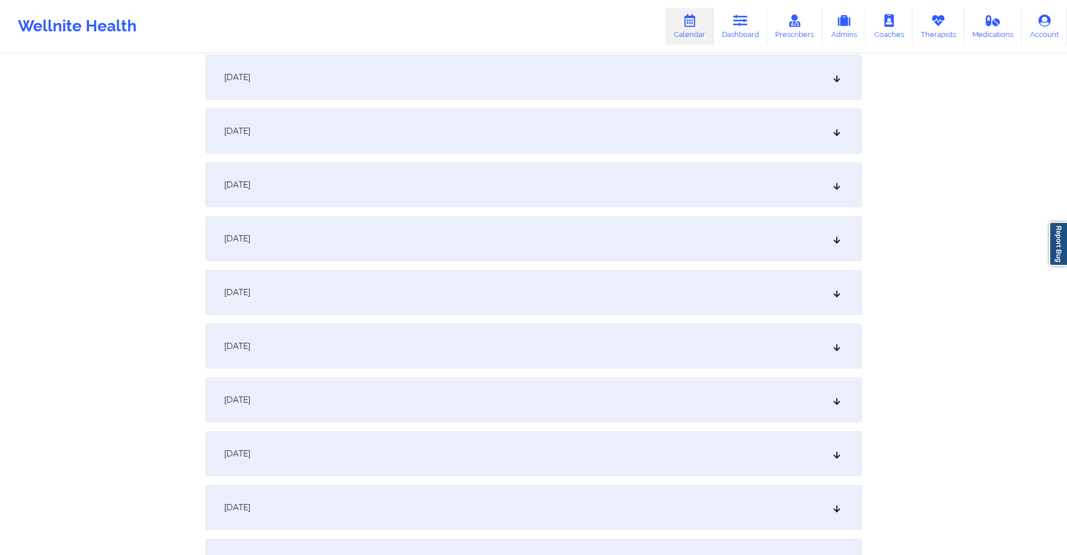
scroll to position [0, 0]
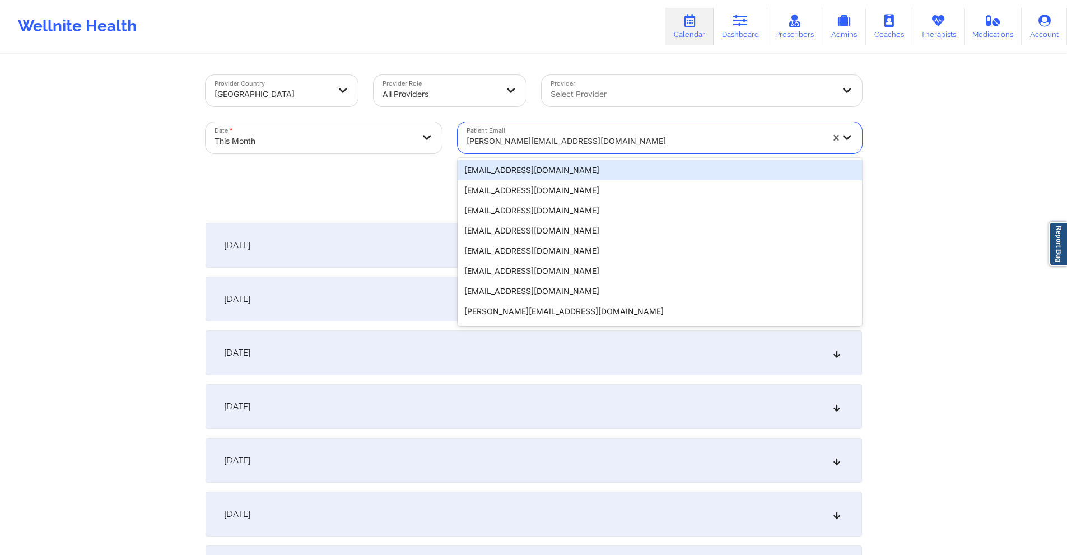
click at [579, 142] on div at bounding box center [644, 140] width 356 height 13
paste input "alyssatorres102@gmail.com"
type input "alyssatorres102@gmail.com"
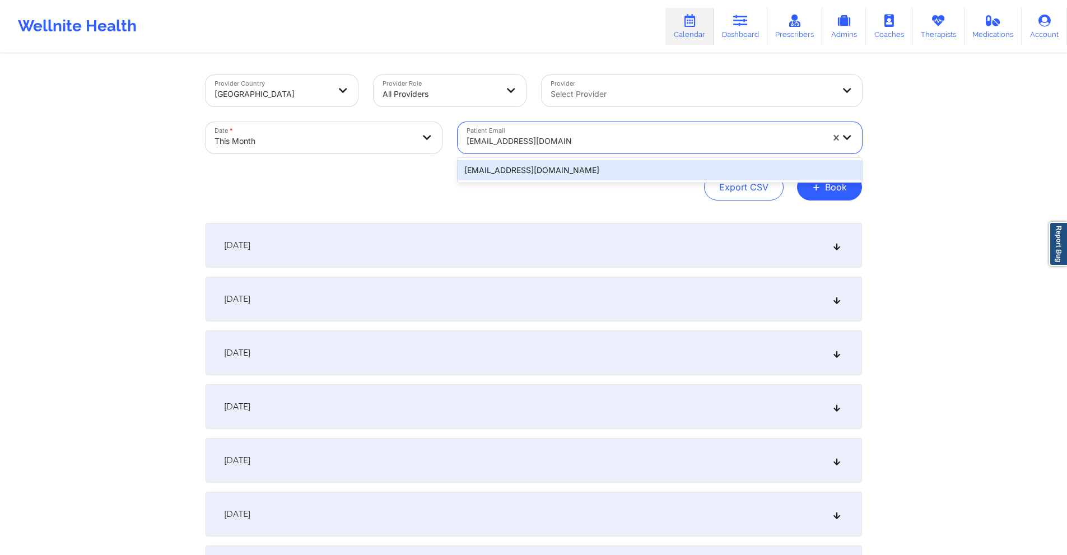
click at [627, 169] on div "alyssatorres102@gmail.com" at bounding box center [659, 170] width 404 height 20
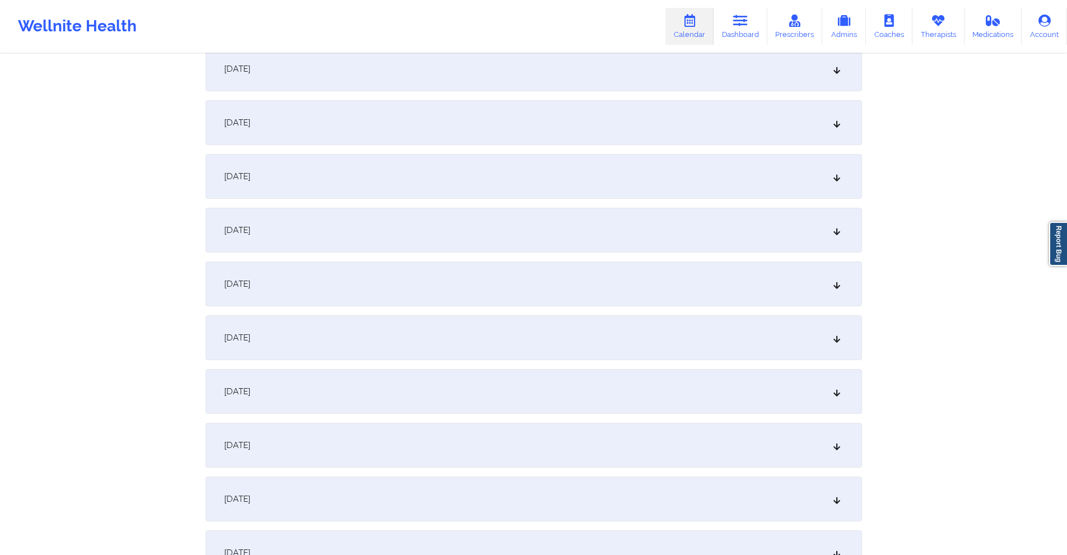
scroll to position [560, 0]
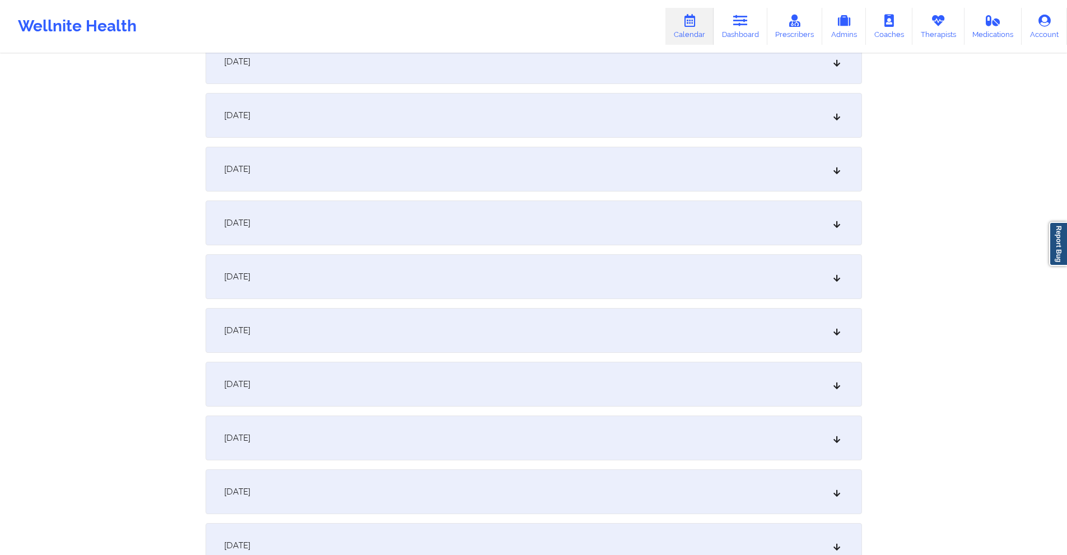
click at [377, 331] on div "October 13, 2025" at bounding box center [533, 330] width 656 height 45
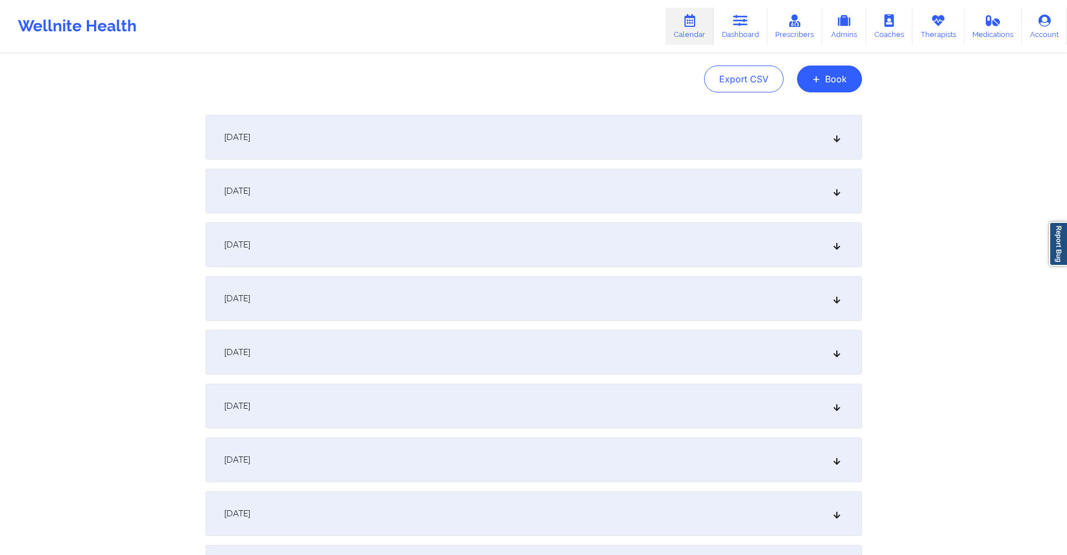
scroll to position [0, 0]
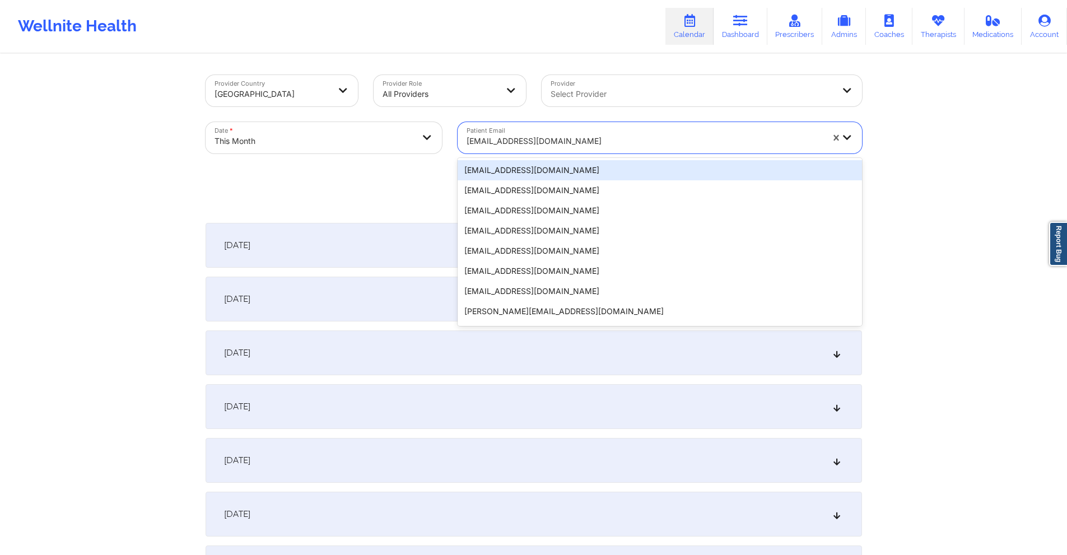
click at [603, 135] on div at bounding box center [644, 140] width 356 height 13
paste input "[EMAIL_ADDRESS][DOMAIN_NAME]"
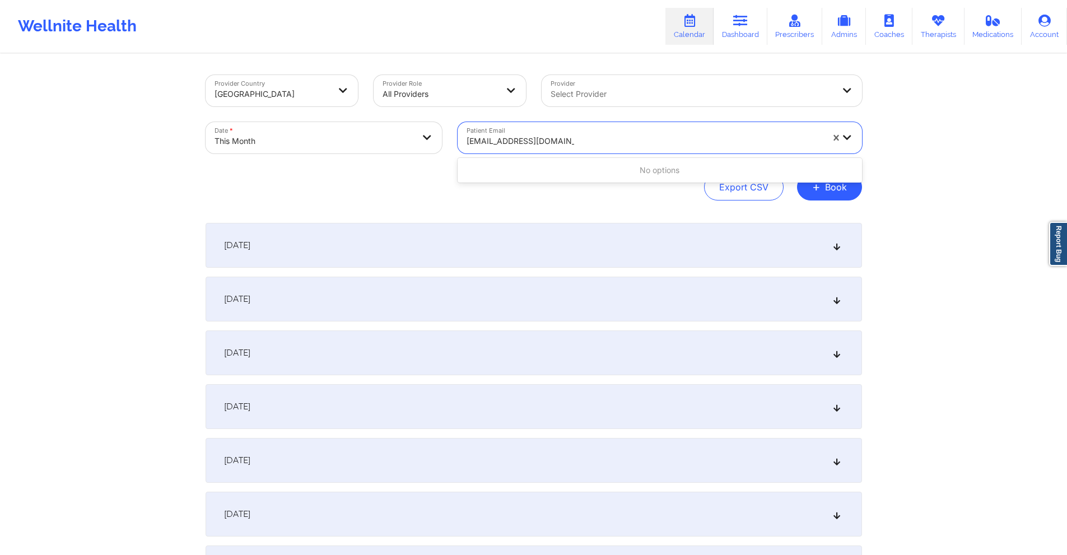
type input "[EMAIL_ADDRESS][DOMAIN_NAME]"
click at [609, 94] on div at bounding box center [691, 93] width 283 height 13
type input "sharice w"
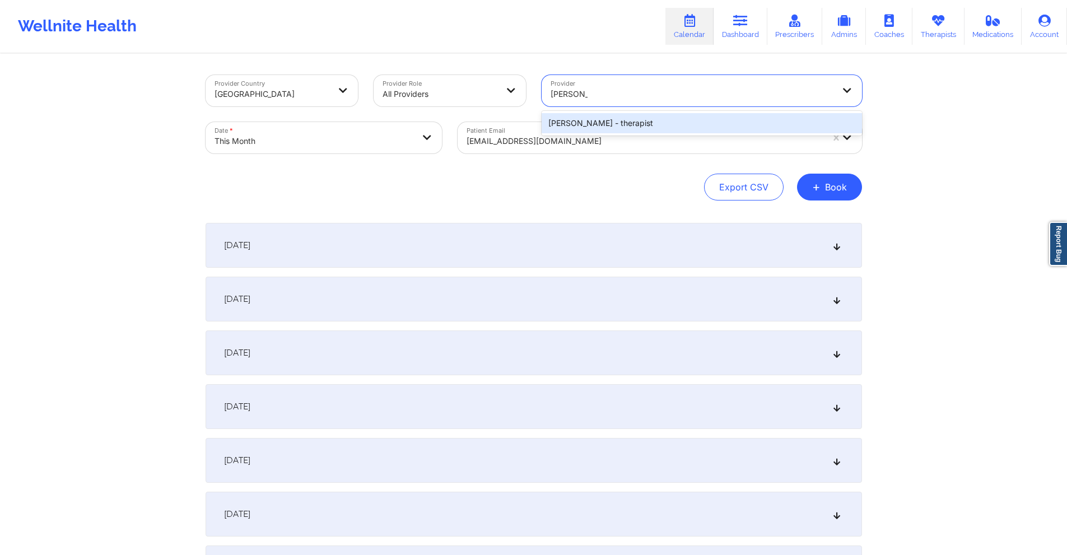
click at [685, 114] on div "Sharice White - therapist" at bounding box center [701, 123] width 320 height 20
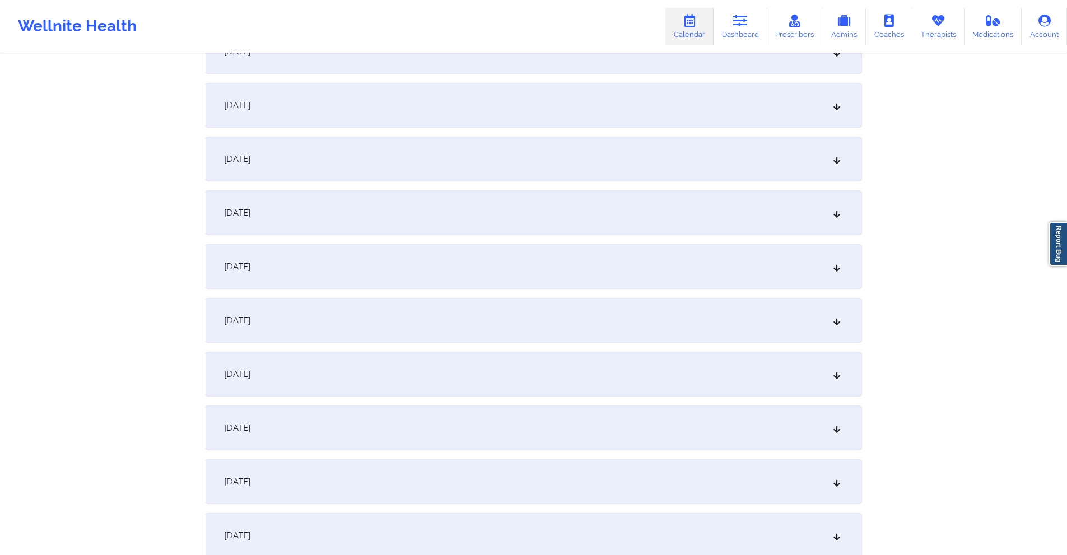
scroll to position [616, 0]
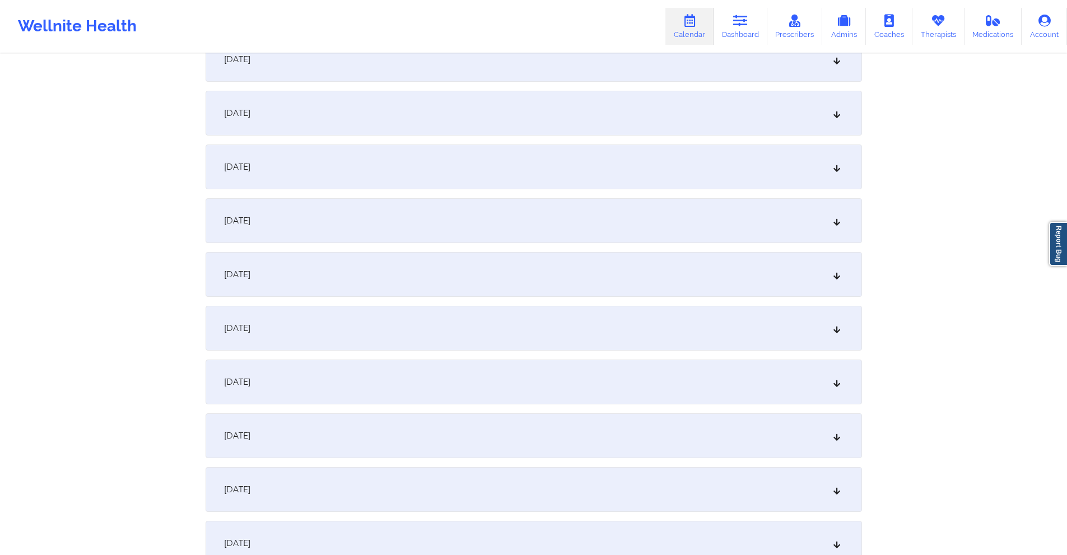
click at [429, 270] on div "October 13, 2025" at bounding box center [533, 274] width 656 height 45
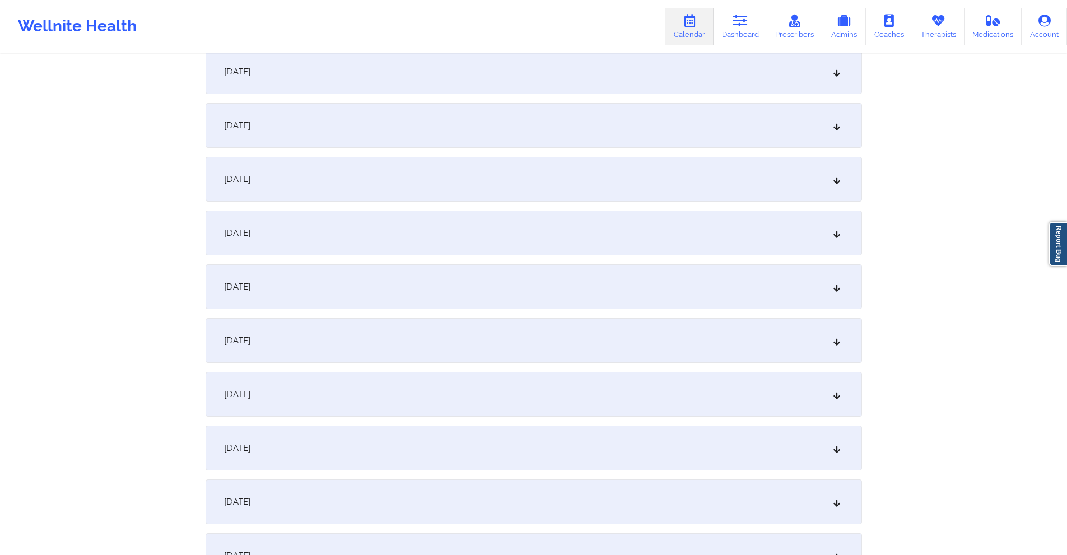
scroll to position [448, 0]
click at [358, 443] on div "October 13, 2025" at bounding box center [533, 442] width 656 height 45
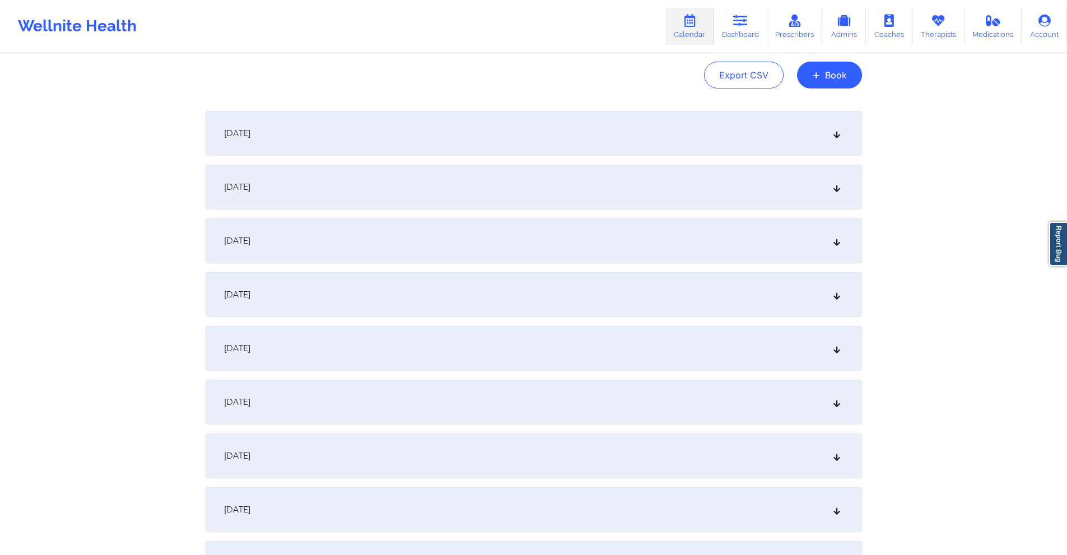
scroll to position [0, 0]
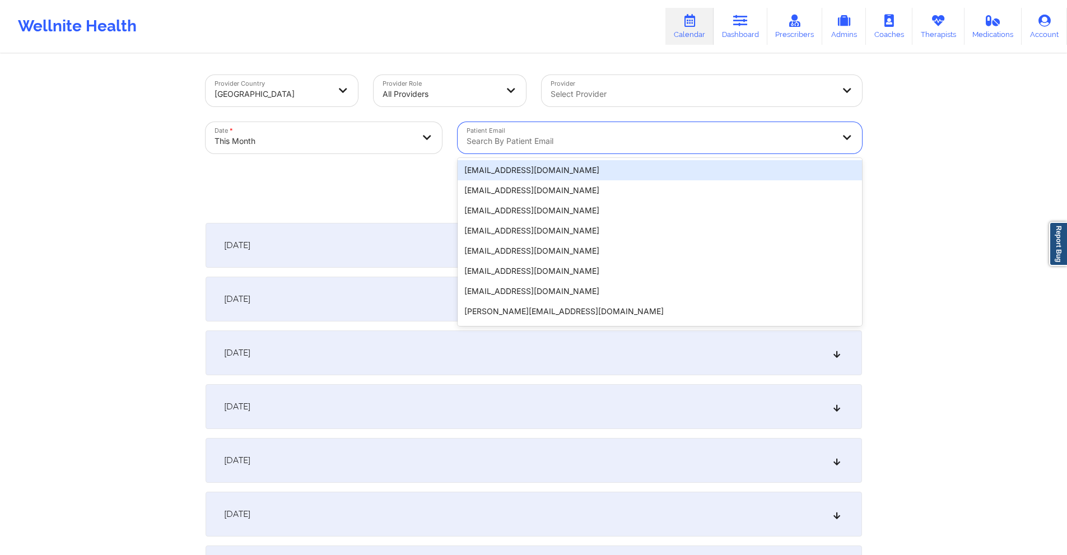
click at [672, 139] on div at bounding box center [649, 140] width 367 height 13
paste input "circusdiem@gmail.com"
type input "circusdiem@gmail.com"
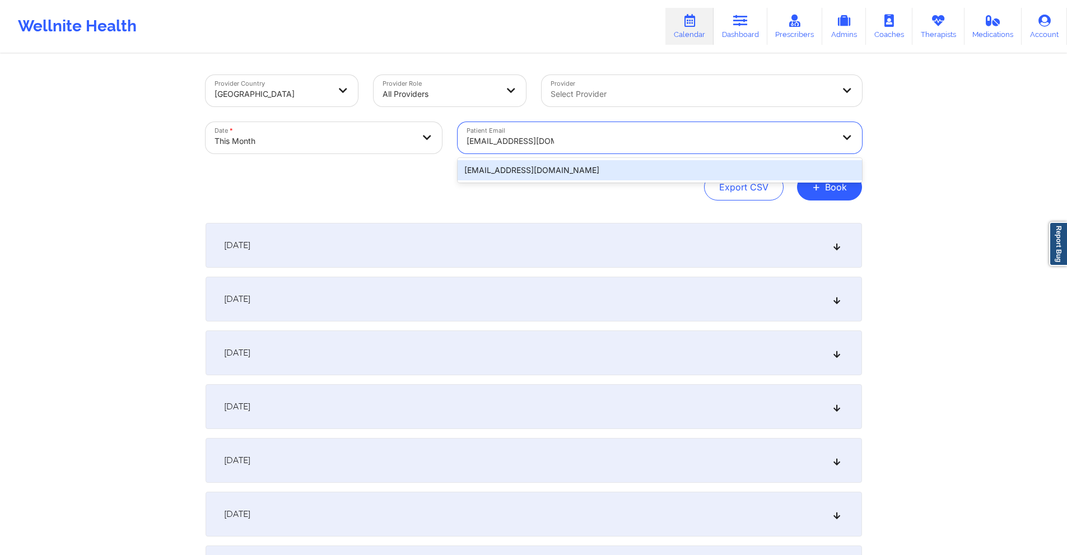
click at [666, 175] on div "circusdiem@gmail.com" at bounding box center [659, 170] width 404 height 20
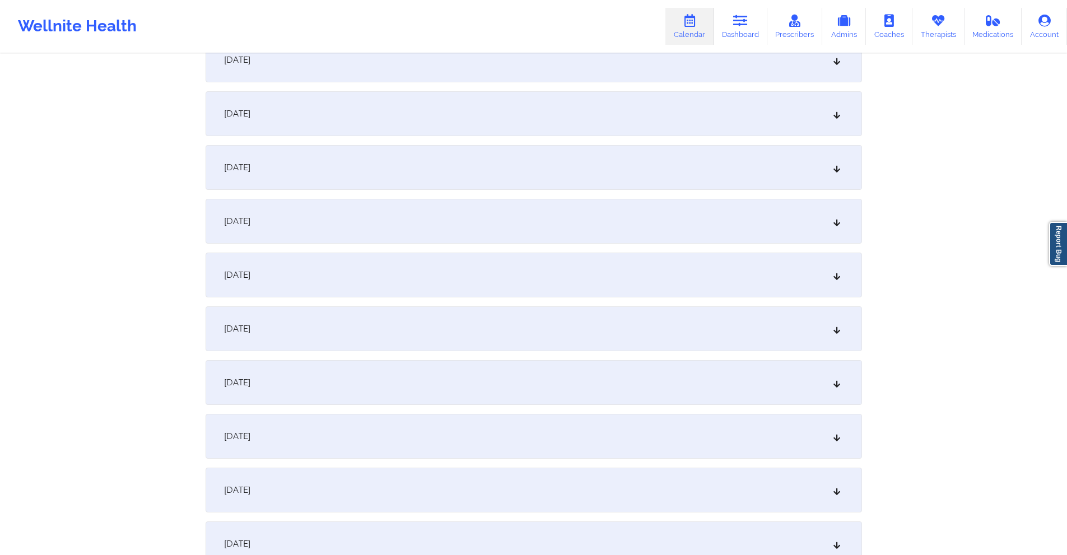
scroll to position [616, 0]
click at [376, 267] on div "October 13, 2025" at bounding box center [533, 274] width 656 height 45
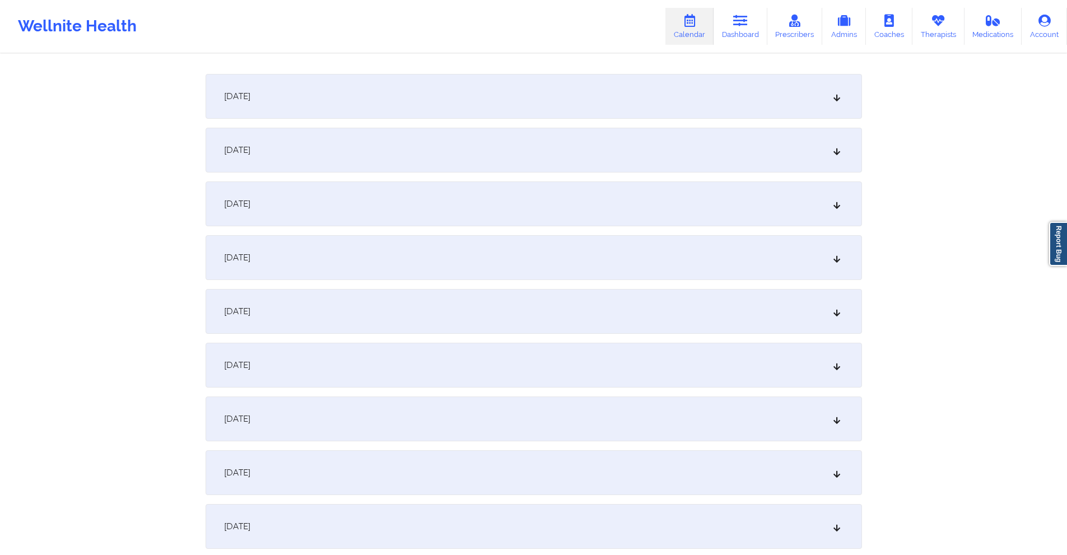
scroll to position [0, 0]
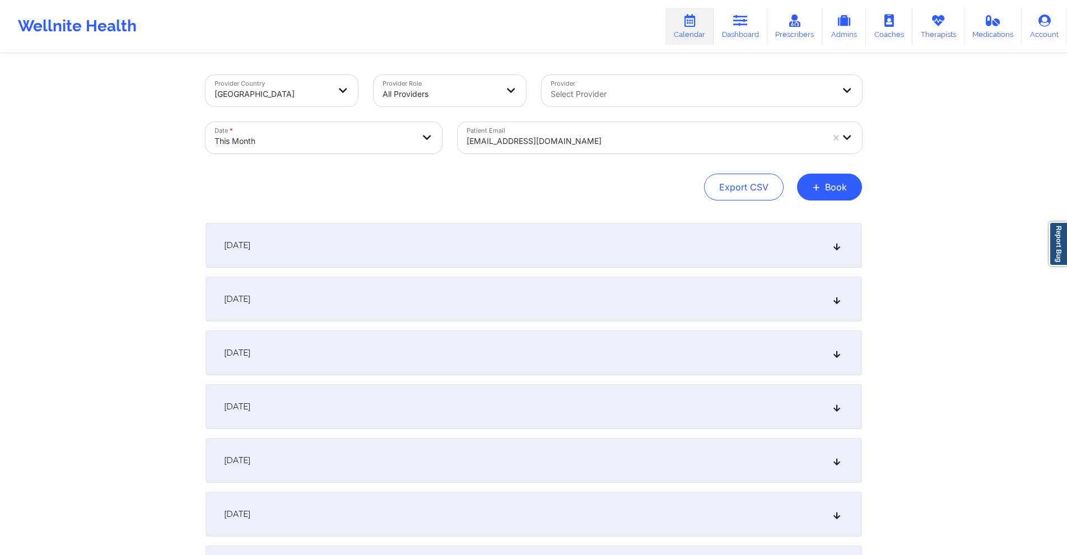
click at [595, 139] on div at bounding box center [644, 140] width 356 height 13
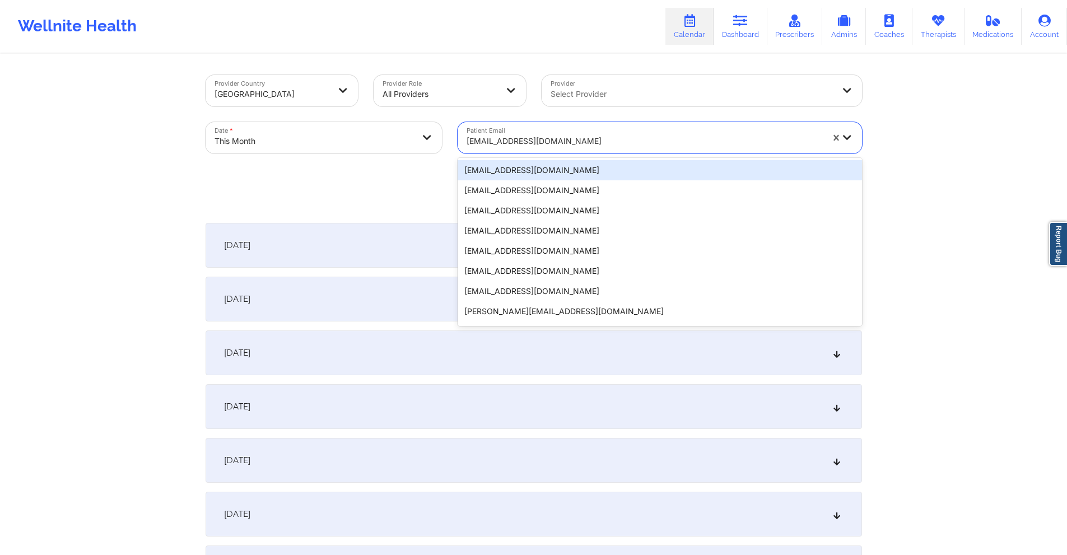
paste input "gomeznaylah@gmail.com"
type input "gomeznaylah@gmail.com"
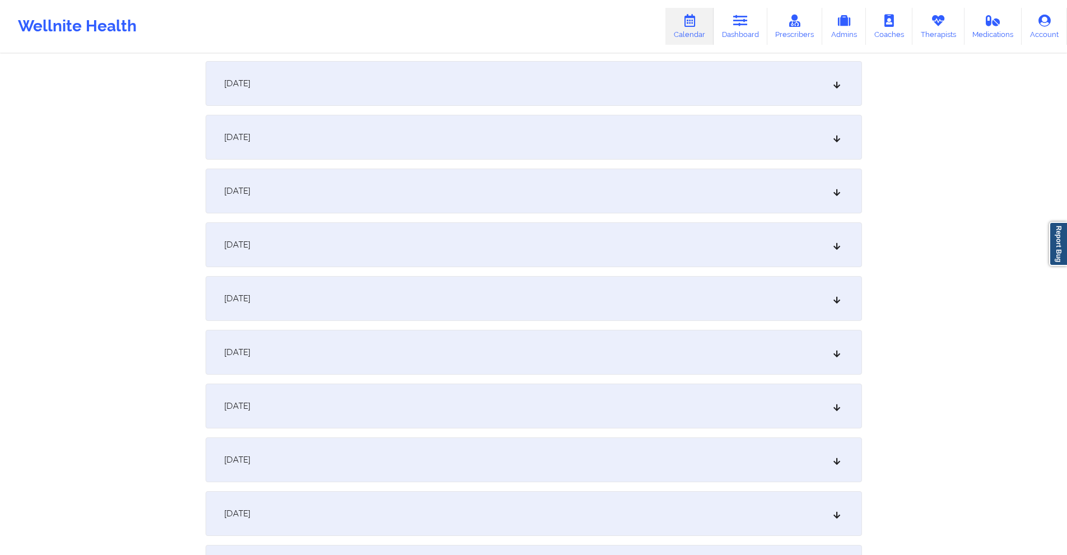
scroll to position [504, 0]
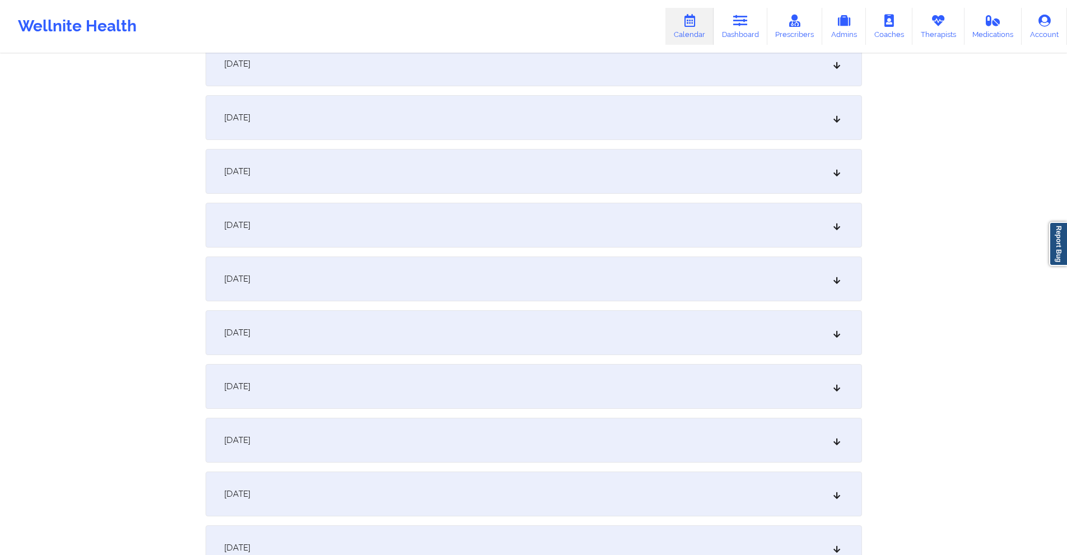
drag, startPoint x: 424, startPoint y: 380, endPoint x: 455, endPoint y: 313, distance: 73.4
click at [424, 378] on div "October 13, 2025" at bounding box center [533, 386] width 656 height 45
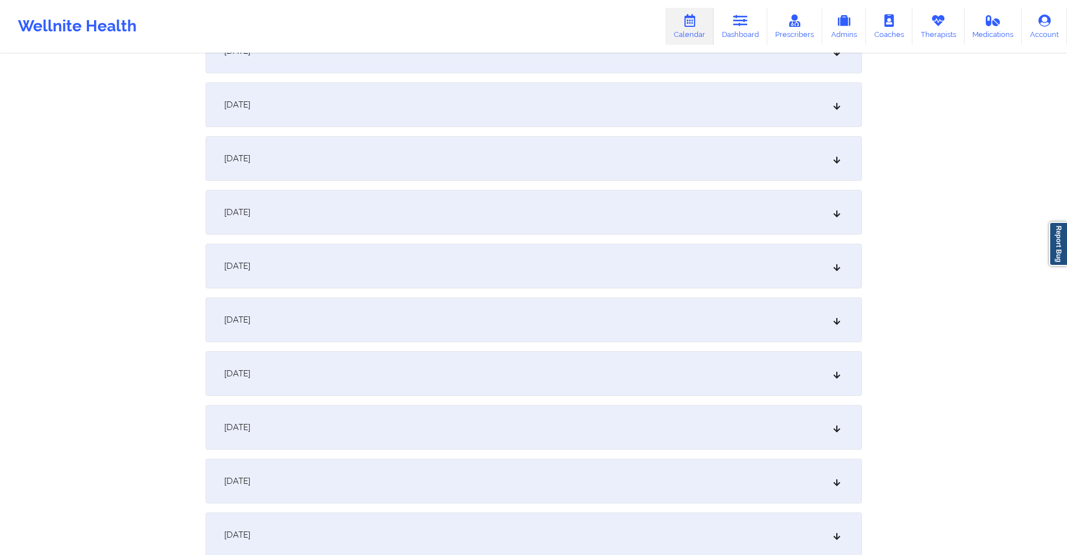
scroll to position [0, 0]
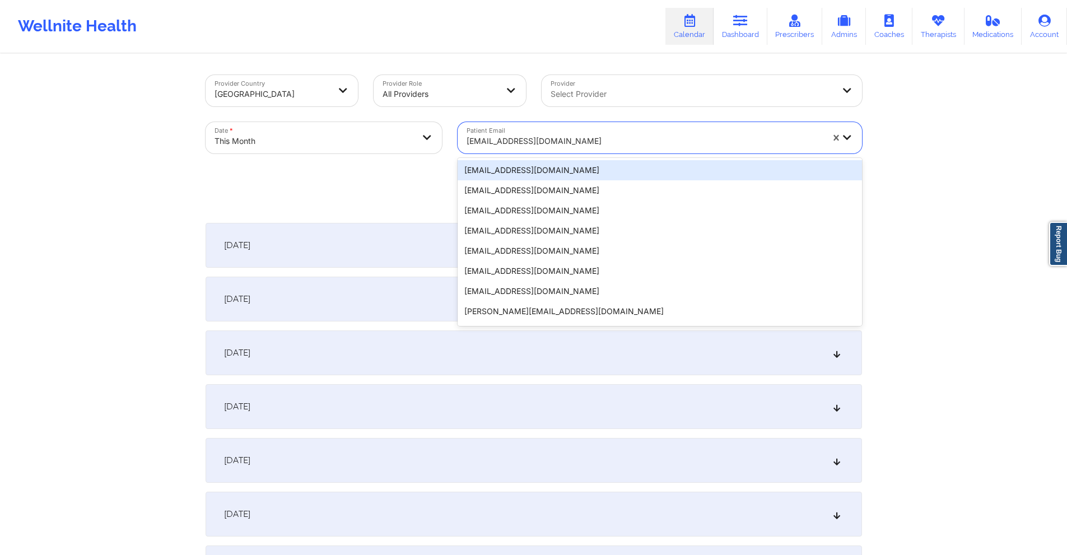
click at [568, 141] on div at bounding box center [644, 140] width 356 height 13
paste input "cornish.robert1110@gmail.com"
type input "cornish.robert1110@gmail.com"
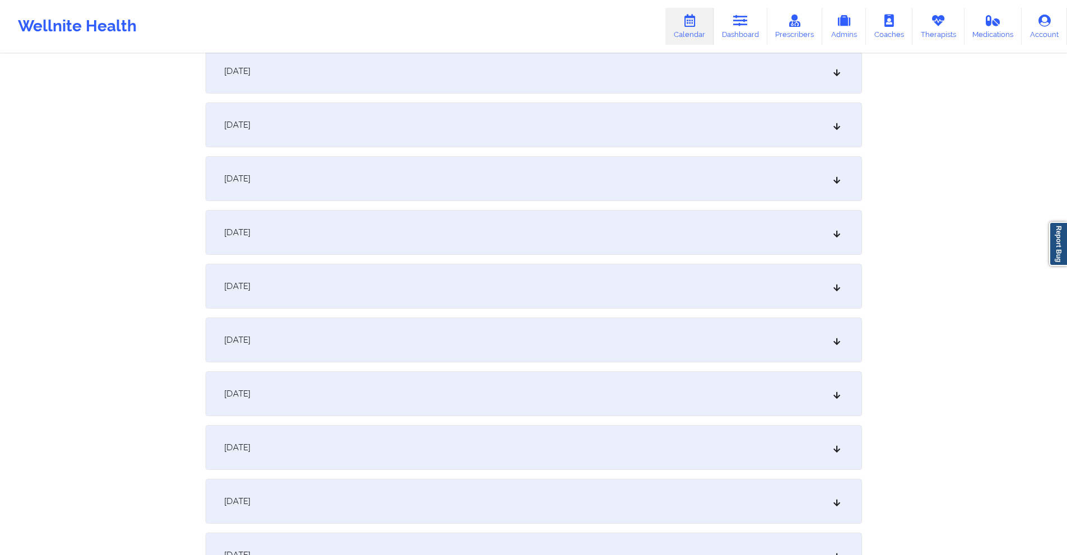
scroll to position [560, 0]
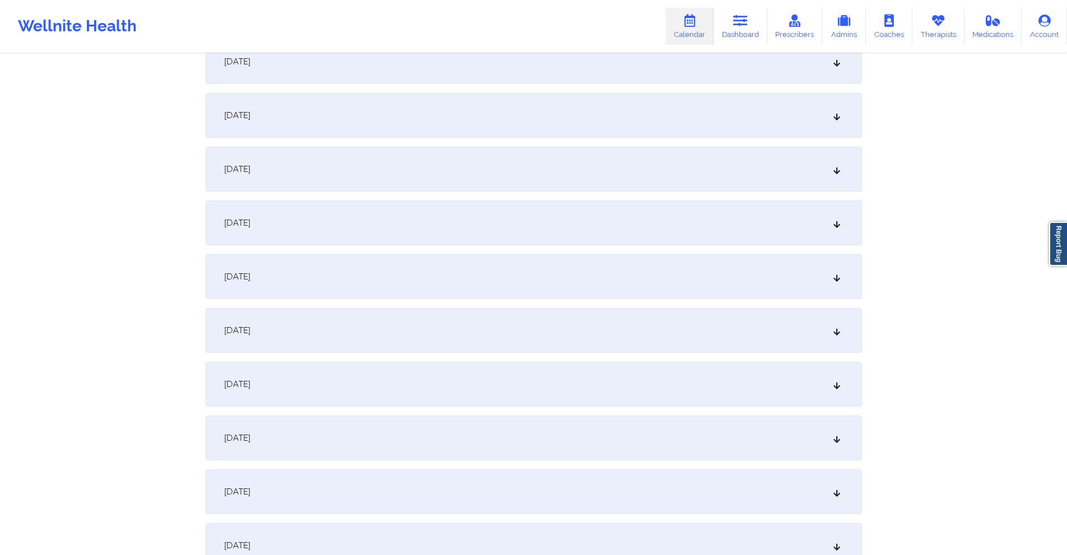
click at [477, 329] on div "October 13, 2025" at bounding box center [533, 330] width 656 height 45
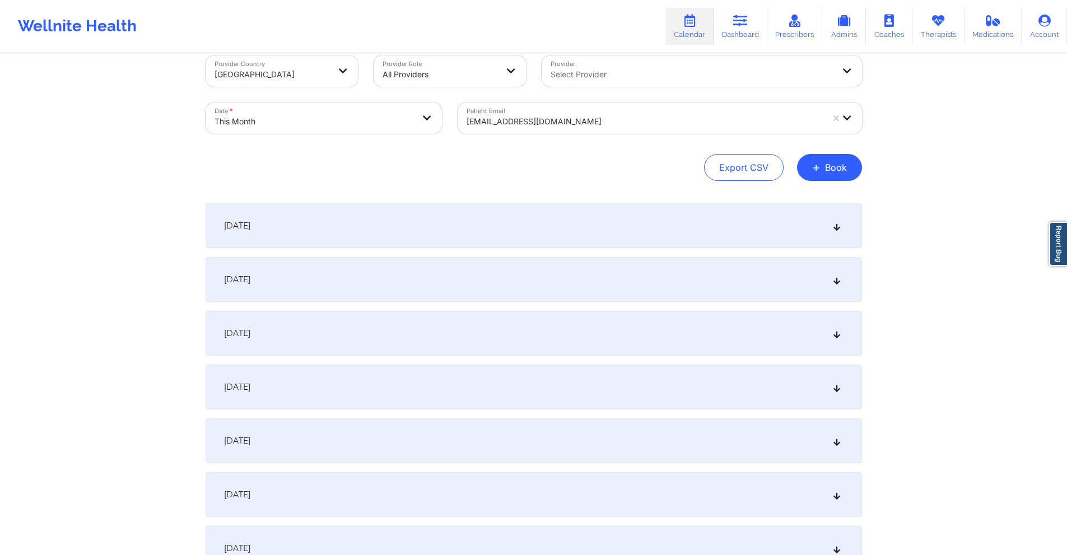
scroll to position [0, 0]
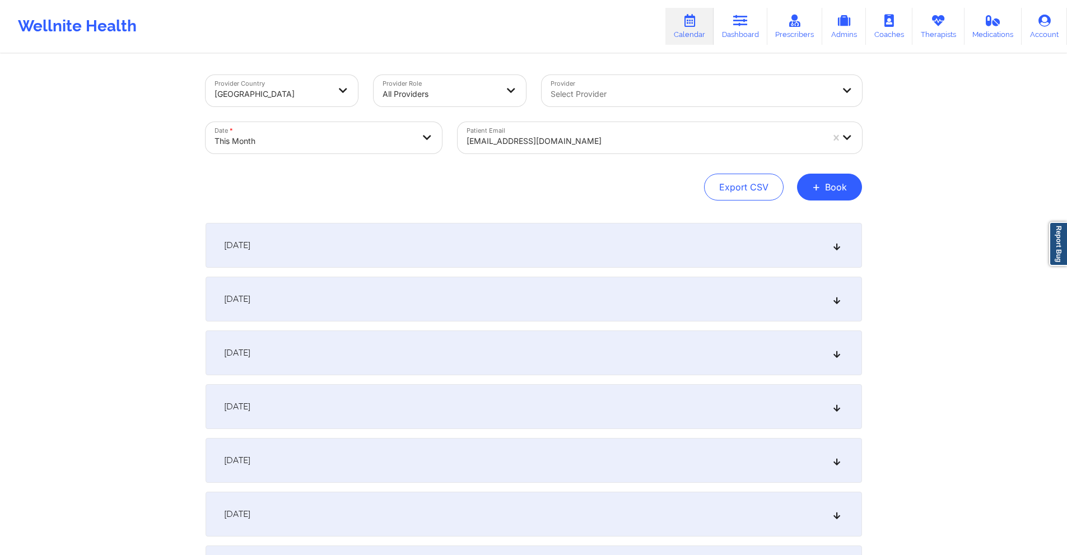
click at [638, 141] on div at bounding box center [644, 140] width 356 height 13
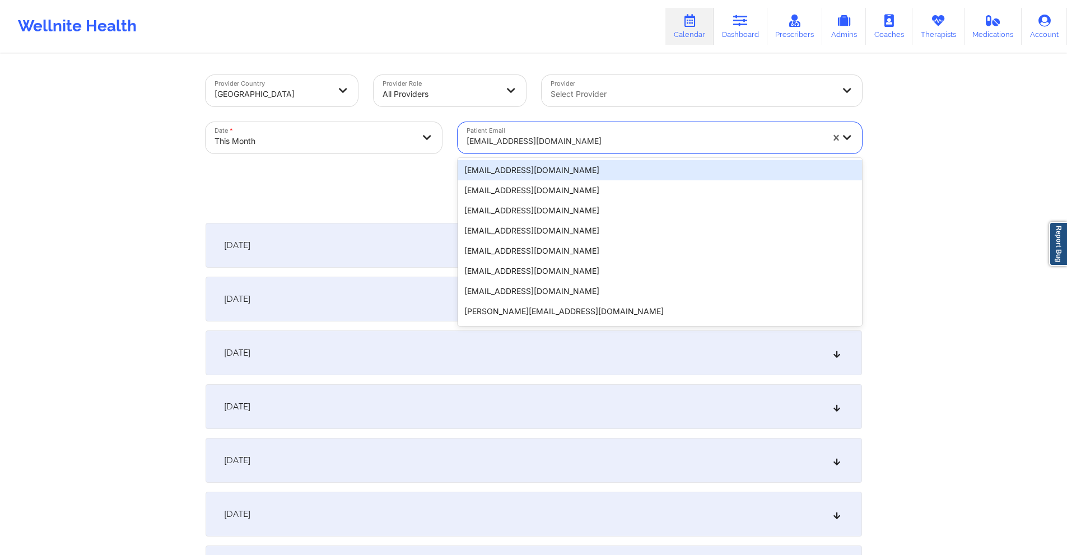
paste input "micaelajose1604@gmail.com"
type input "micaelajose1604@gmail.com"
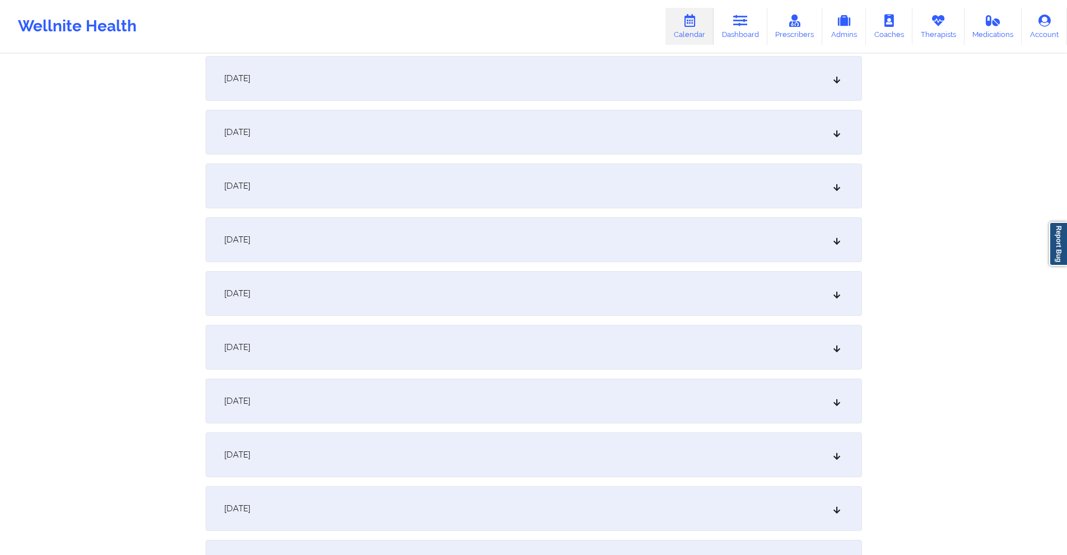
scroll to position [672, 0]
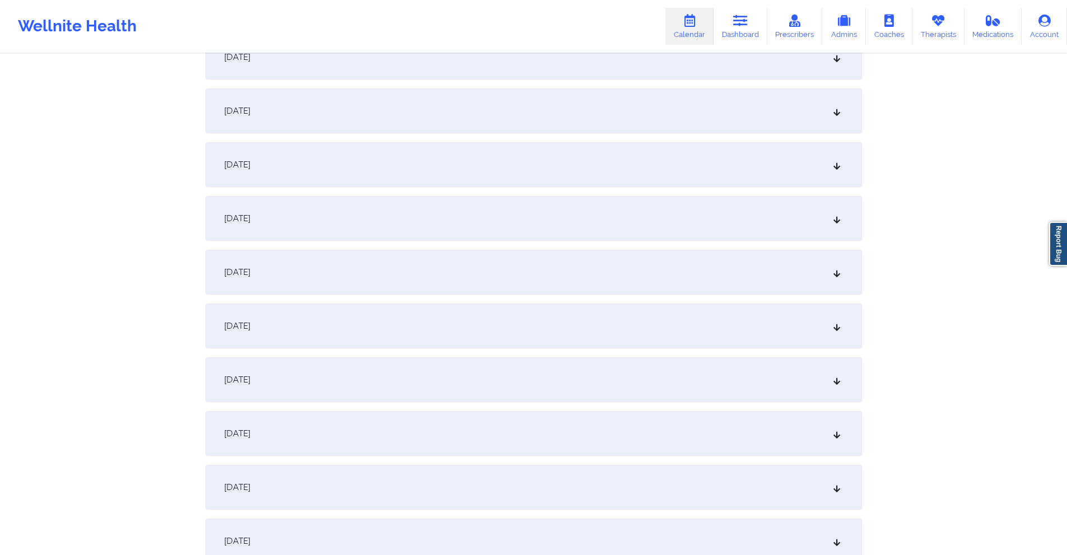
click at [385, 219] on div "October 13, 2025" at bounding box center [533, 218] width 656 height 45
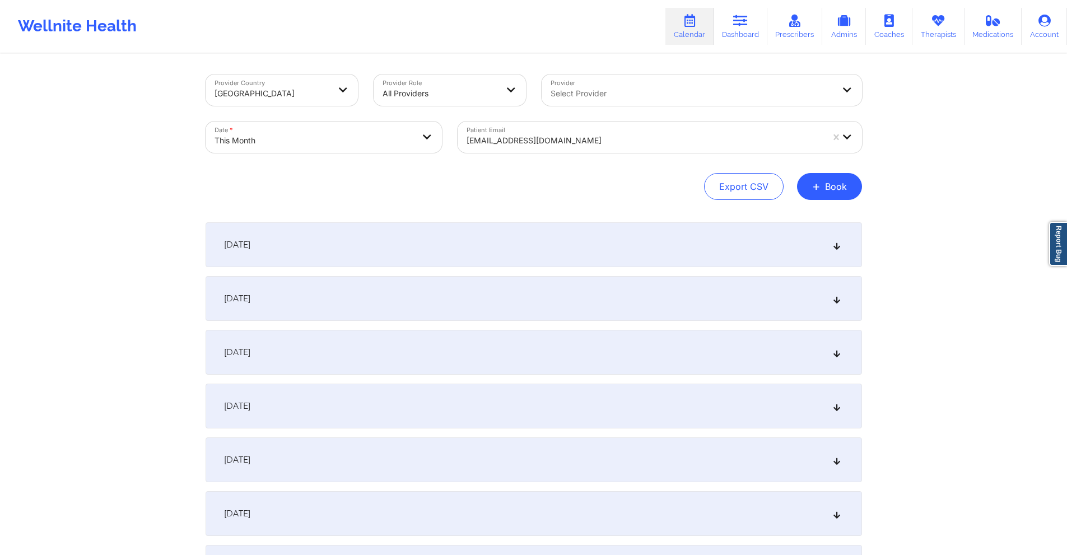
scroll to position [0, 0]
click at [599, 132] on div "micaelajose1604@gmail.com" at bounding box center [644, 141] width 356 height 25
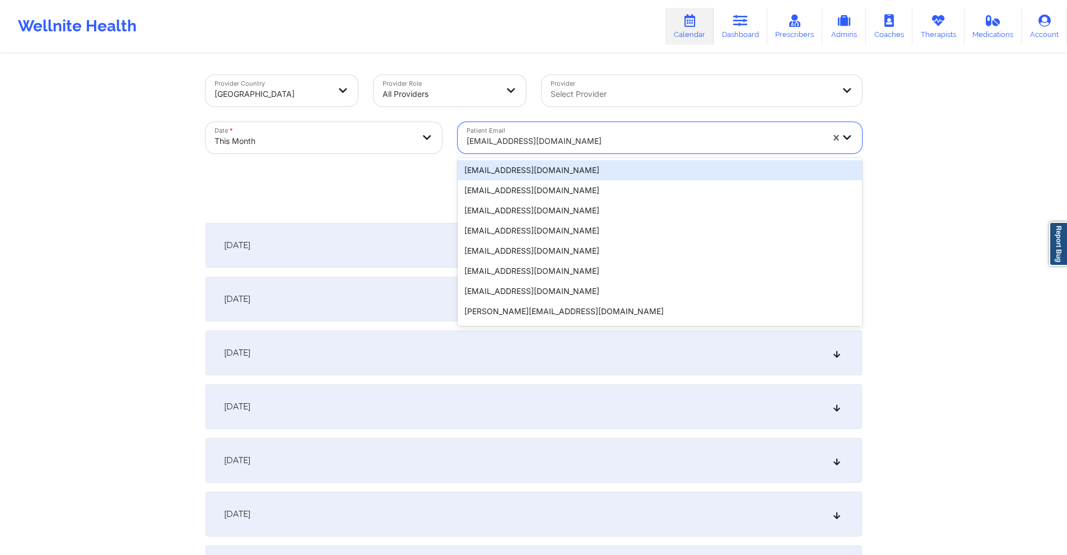
paste input "gnavancena@gmail.com"
type input "gnavancena@gmail.com"
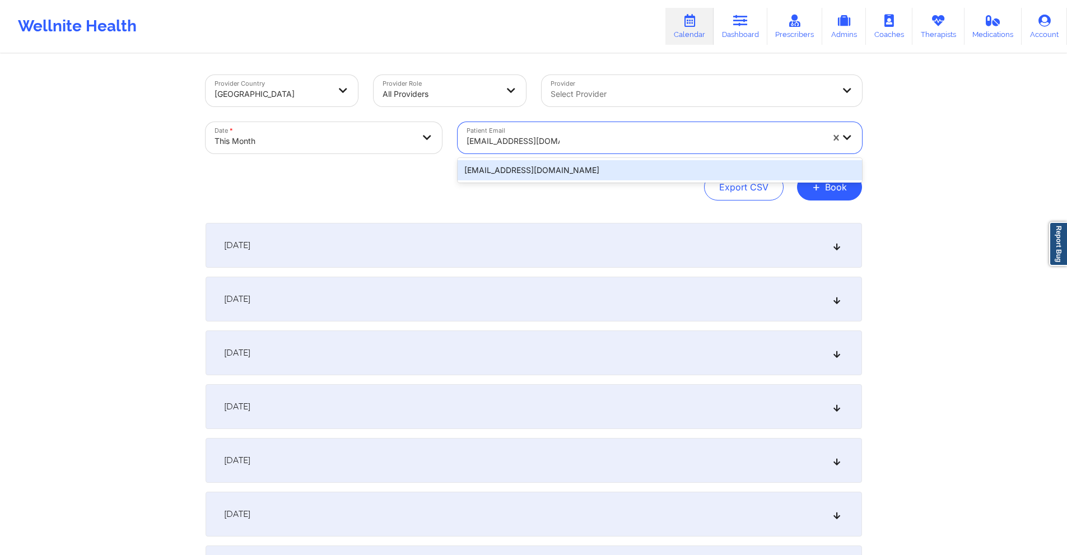
click at [611, 171] on div "gnavancena@gmail.com" at bounding box center [659, 170] width 404 height 20
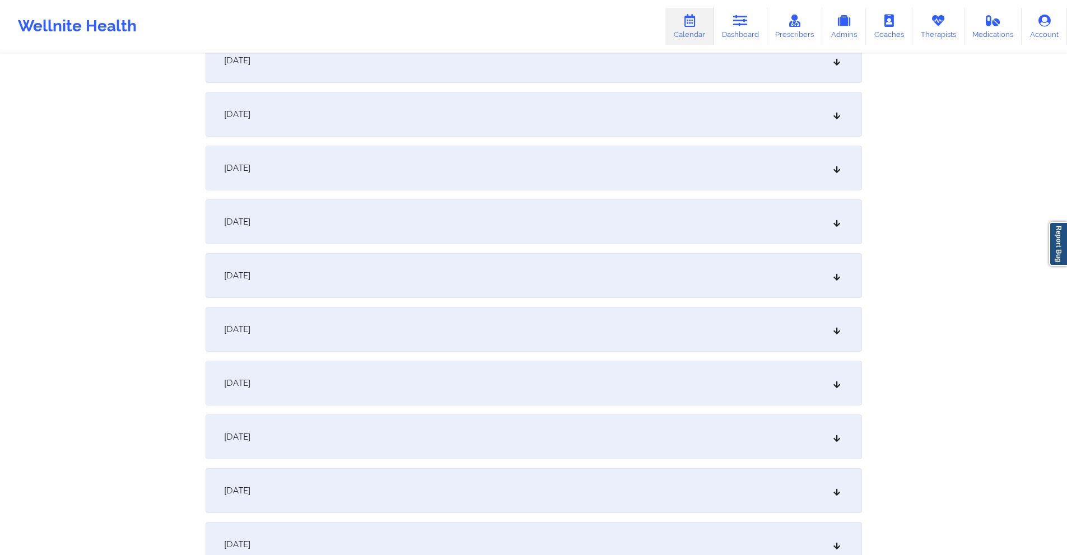
scroll to position [728, 0]
click at [457, 170] on div "October 13, 2025" at bounding box center [533, 162] width 656 height 45
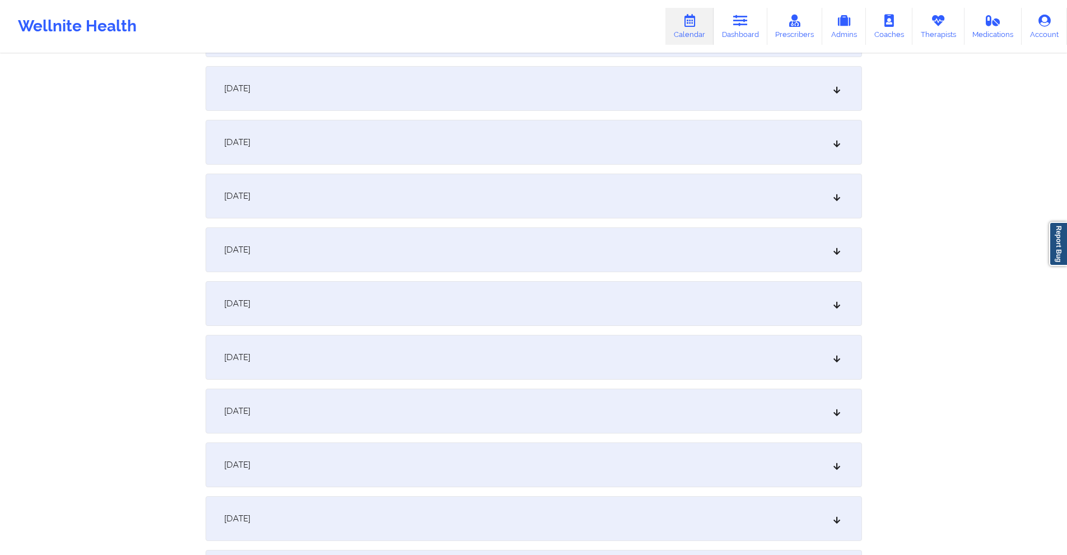
scroll to position [56, 0]
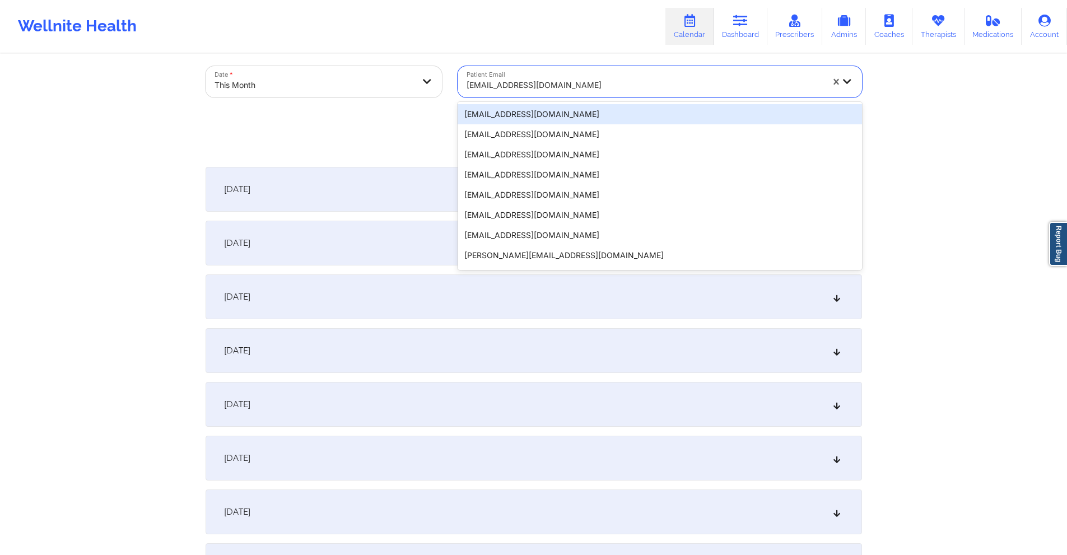
click at [573, 87] on div at bounding box center [644, 84] width 356 height 13
paste input "cynvillongco@gmail.com"
type input "cynvillongco@gmail.com"
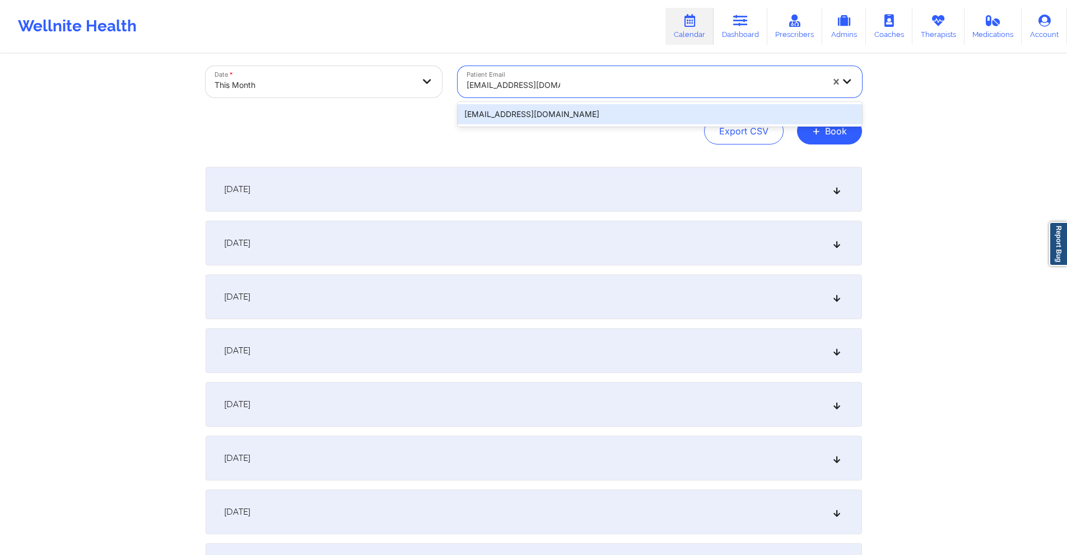
click at [627, 113] on div "cynvillongco@gmail.com" at bounding box center [659, 114] width 404 height 20
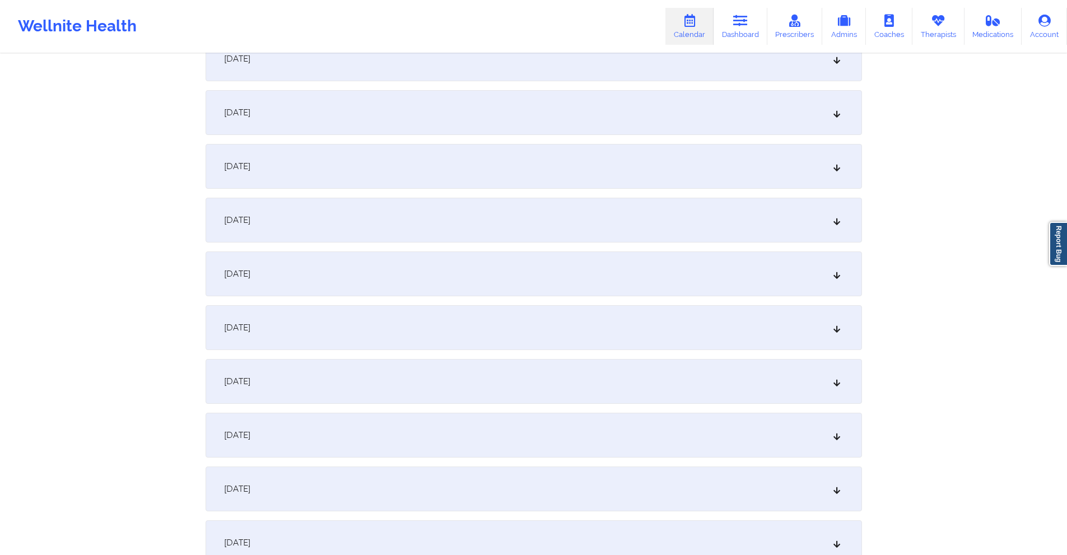
scroll to position [672, 0]
click at [405, 214] on div "October 13, 2025" at bounding box center [533, 218] width 656 height 45
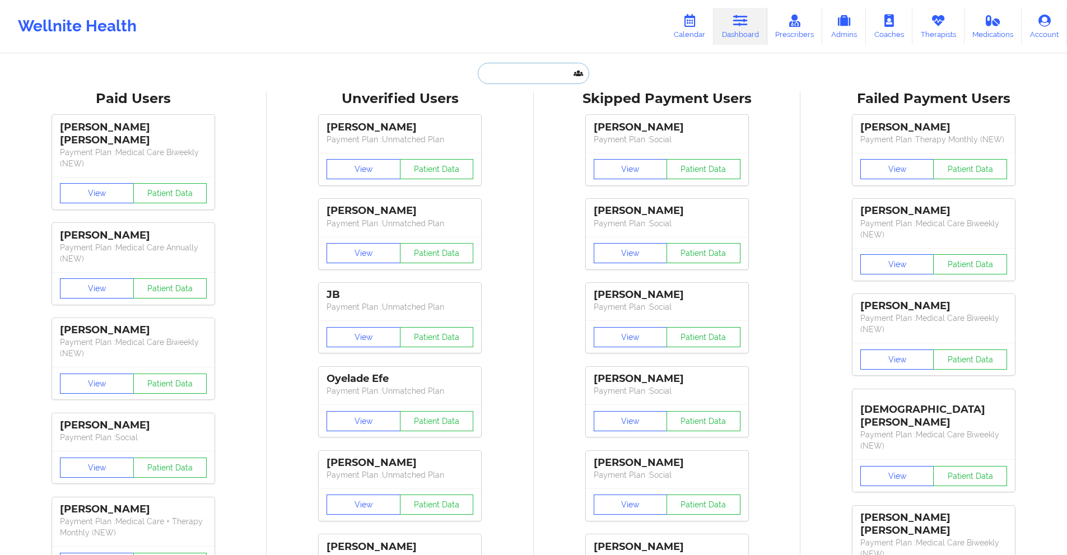
click at [513, 76] on input "text" at bounding box center [533, 73] width 111 height 21
paste input "hillgrace00@gmail.com"
type input "hillgrace00@gmail.com"
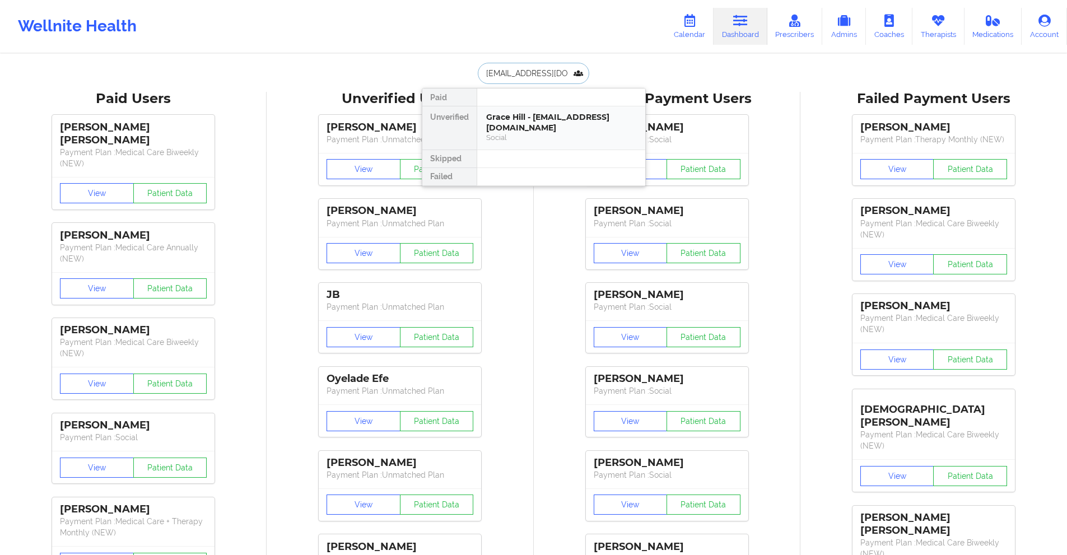
click at [530, 122] on div "Grace Hill - [EMAIL_ADDRESS][DOMAIN_NAME]" at bounding box center [561, 122] width 150 height 21
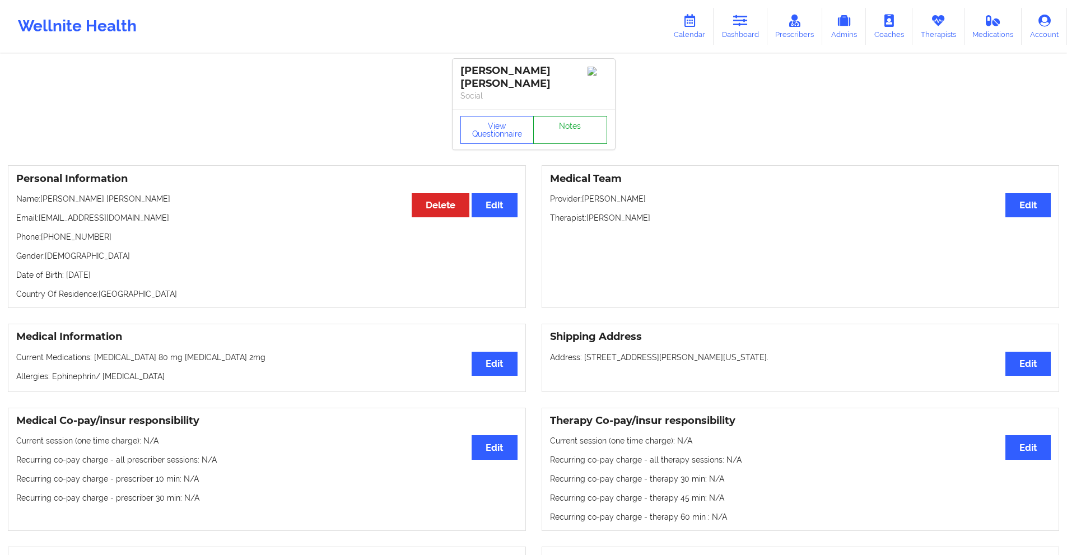
click at [565, 116] on link "Notes" at bounding box center [570, 130] width 74 height 28
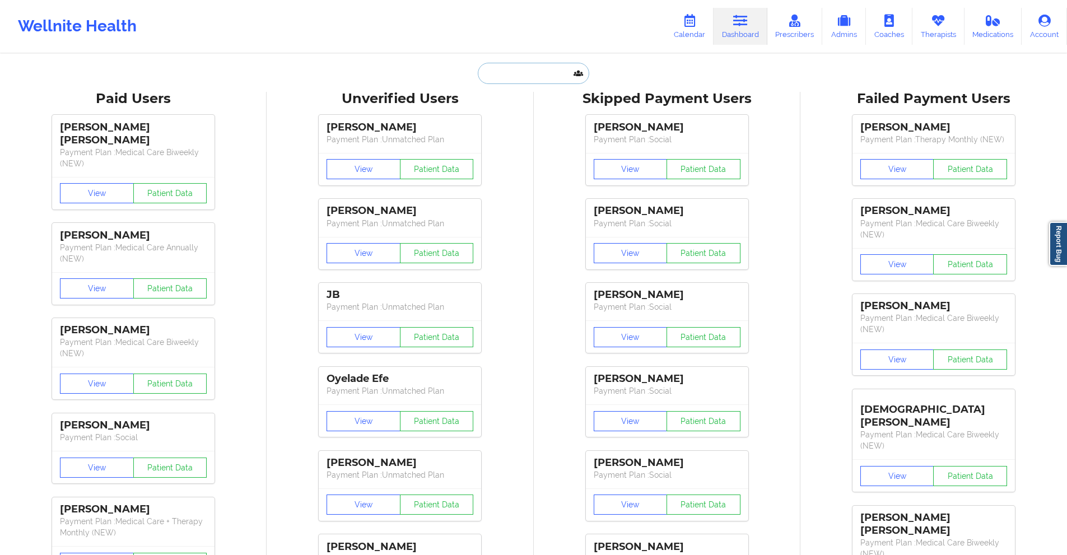
click at [517, 78] on input "text" at bounding box center [533, 73] width 111 height 21
paste input "[EMAIL_ADDRESS][DOMAIN_NAME]"
click at [546, 68] on input "[EMAIL_ADDRESS][DOMAIN_NAME]" at bounding box center [533, 73] width 111 height 21
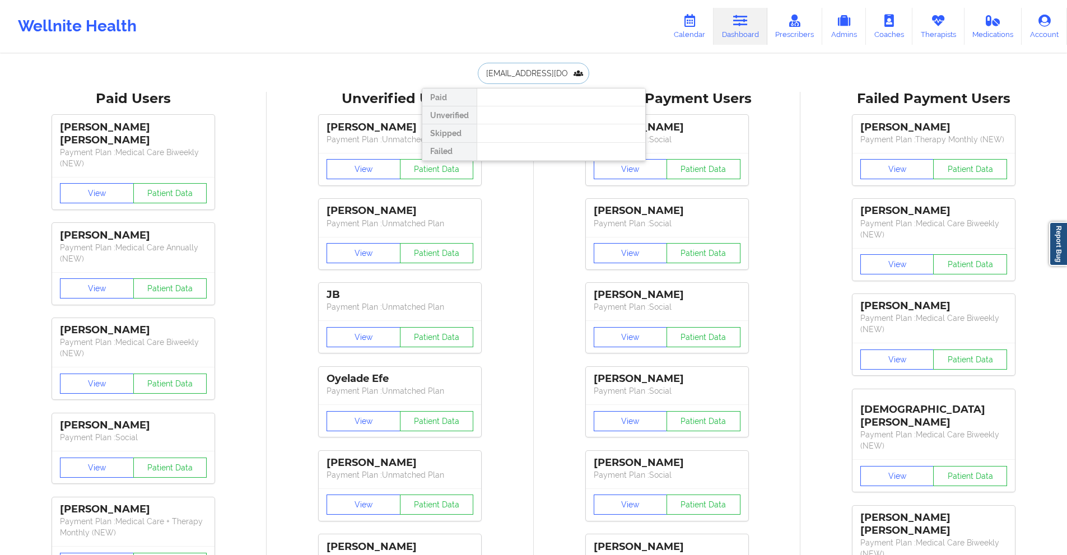
click at [546, 68] on input "[EMAIL_ADDRESS][DOMAIN_NAME]" at bounding box center [533, 73] width 111 height 21
type input "[PERSON_NAME]"
